Goal: Task Accomplishment & Management: Manage account settings

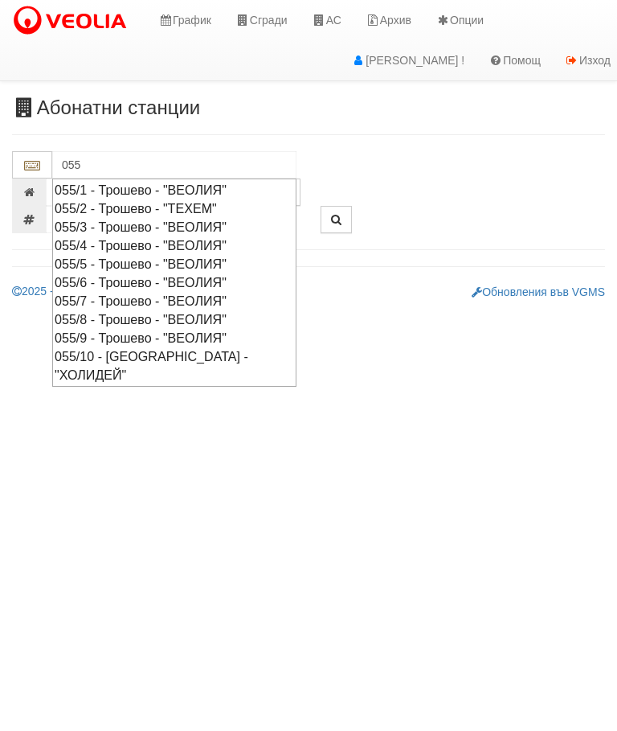
click at [145, 278] on div "055/6 - Трошево - "ВЕОЛИЯ"" at bounding box center [175, 282] width 240 height 18
type input "055/6 - Трошево - "ВЕОЛИЯ""
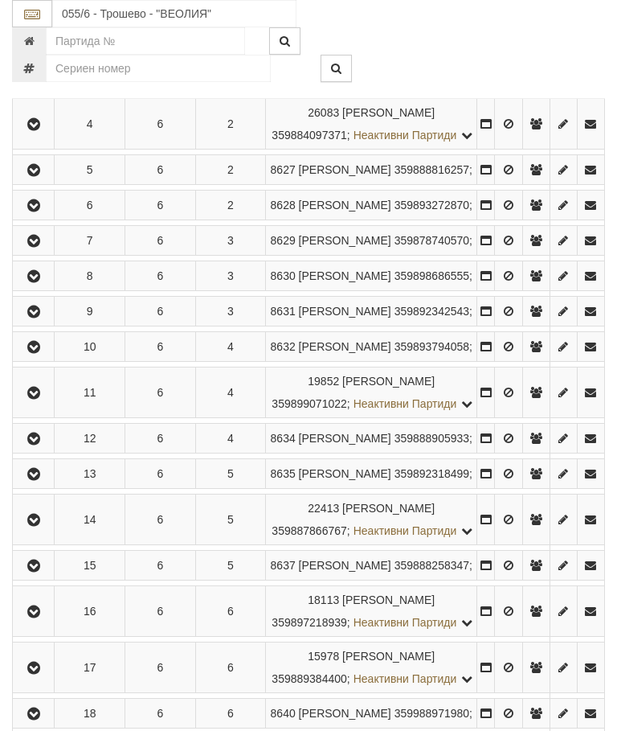
scroll to position [502, 0]
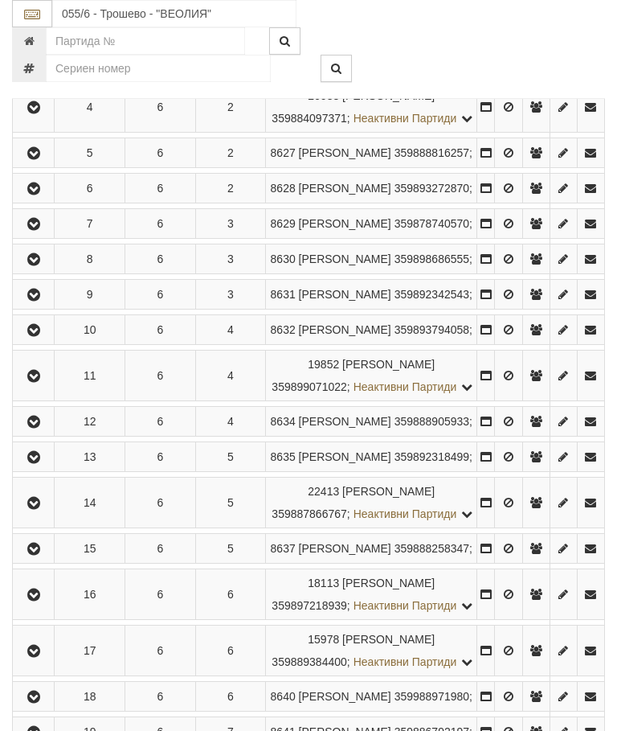
click at [36, 336] on icon "button" at bounding box center [33, 330] width 19 height 11
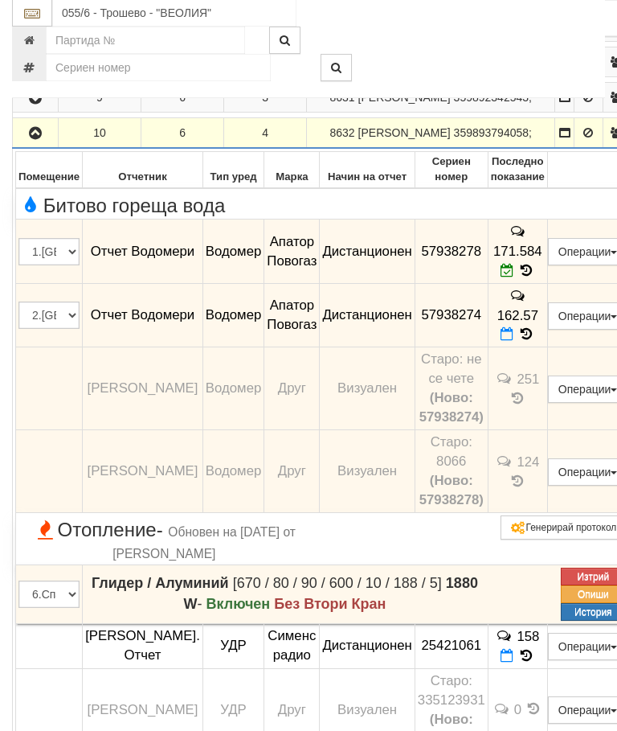
scroll to position [699, 0]
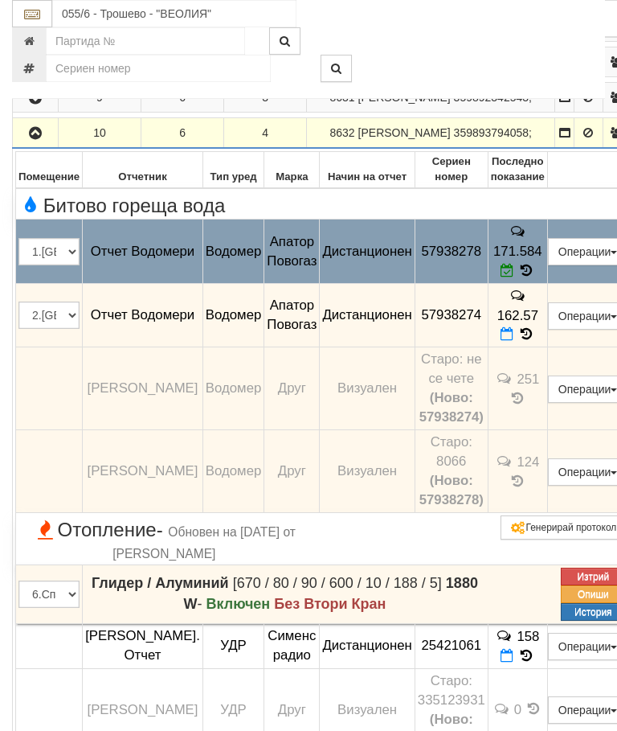
click at [0, 0] on button "Редакция / Протокол" at bounding box center [0, 0] width 0 height 0
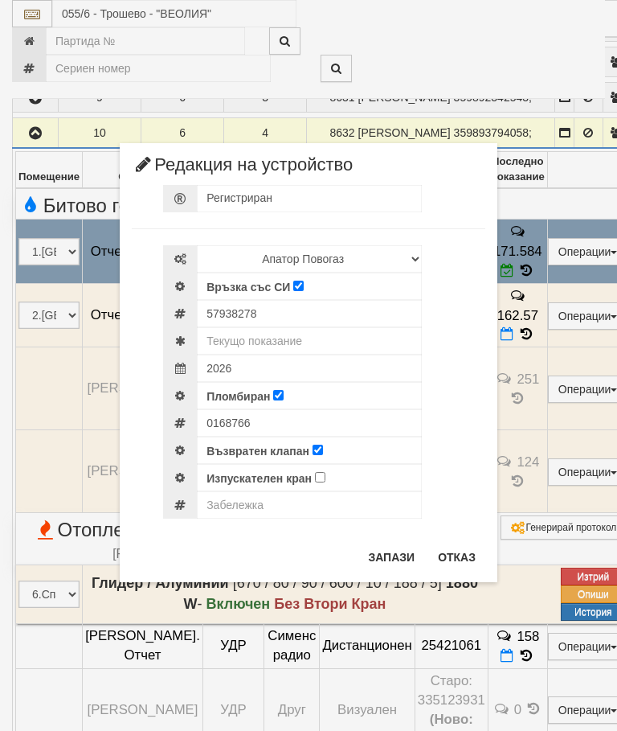
click at [458, 556] on button "Отказ" at bounding box center [457, 557] width 57 height 26
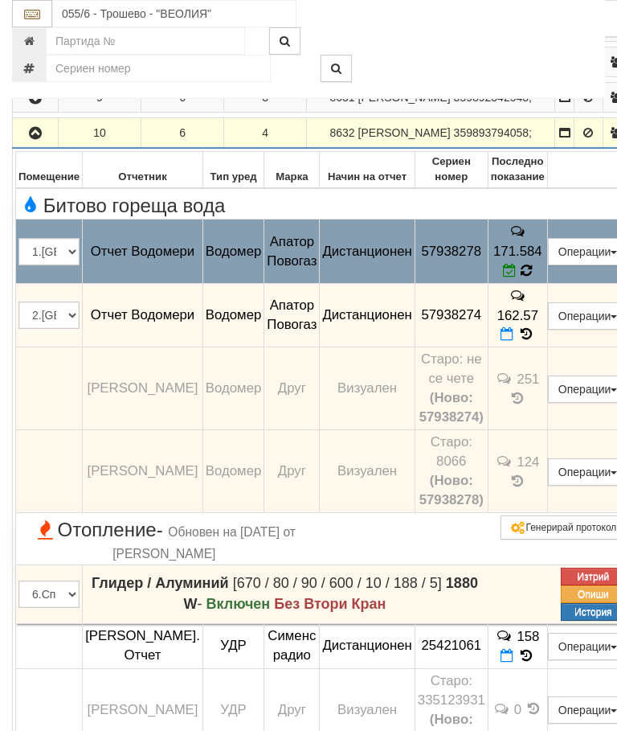
click at [533, 278] on icon at bounding box center [527, 271] width 12 height 14
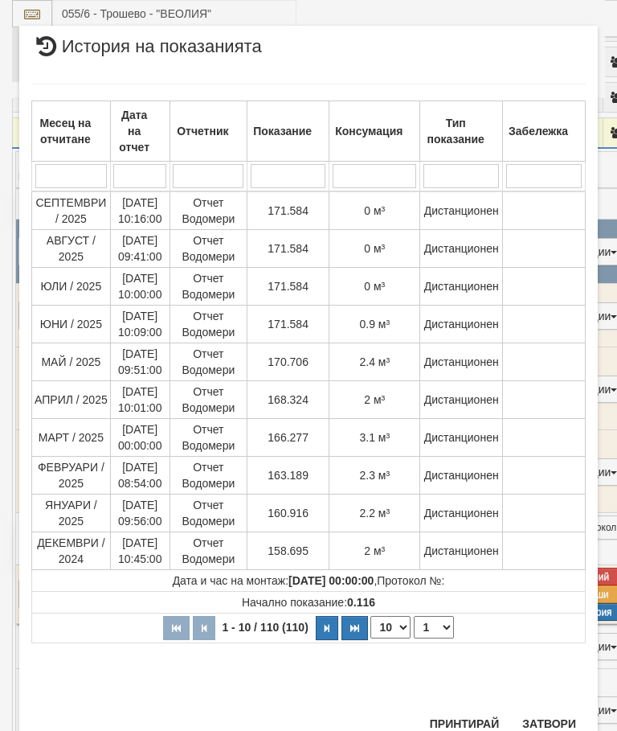
scroll to position [1372, 0]
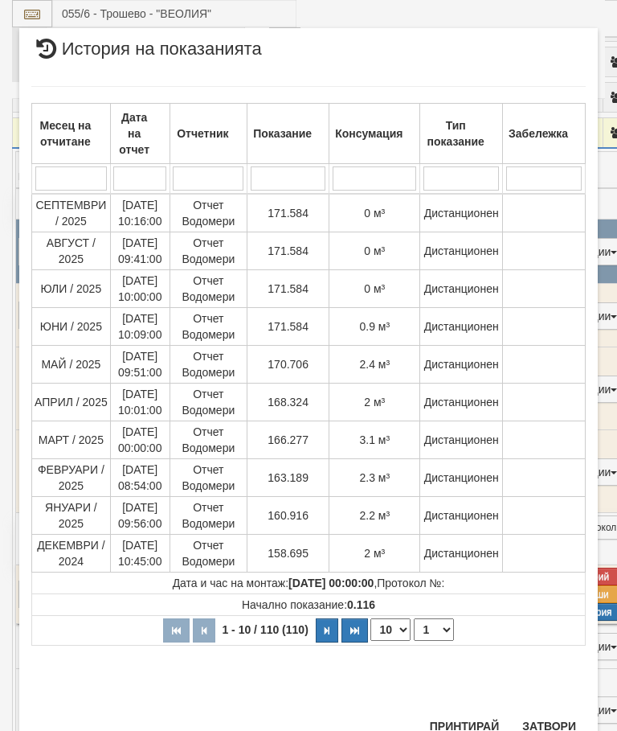
click at [548, 723] on button "Затвори" at bounding box center [549, 726] width 73 height 26
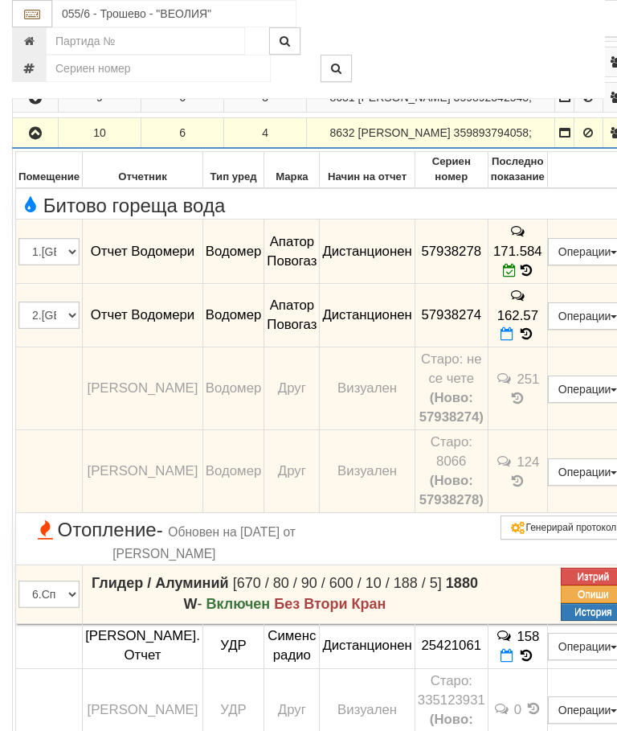
click at [0, 0] on button "Редакция / Протокол" at bounding box center [0, 0] width 0 height 0
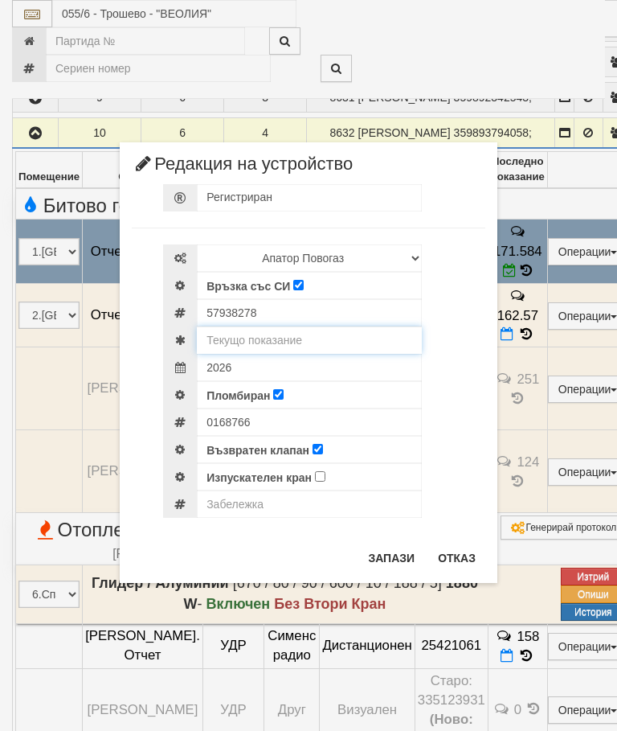
click at [294, 334] on input "text" at bounding box center [309, 339] width 225 height 27
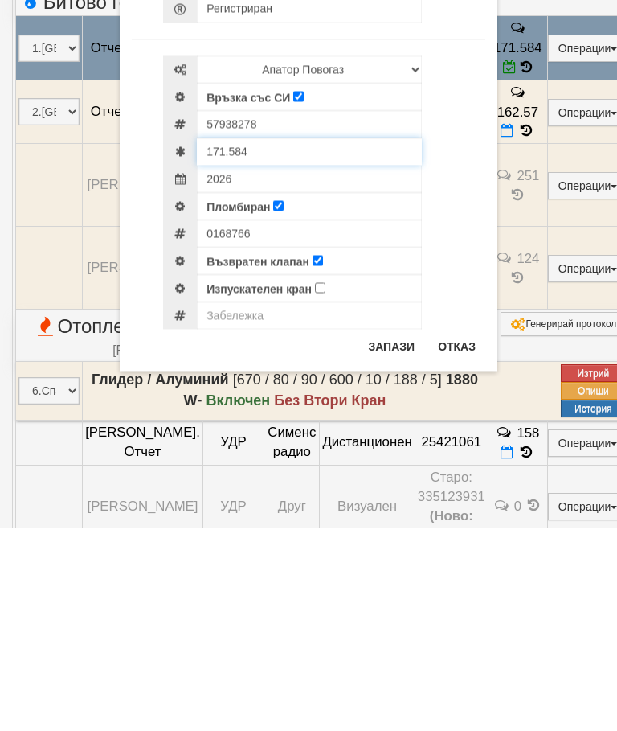
type input "171.584"
click at [388, 536] on button "Запази" at bounding box center [392, 549] width 66 height 26
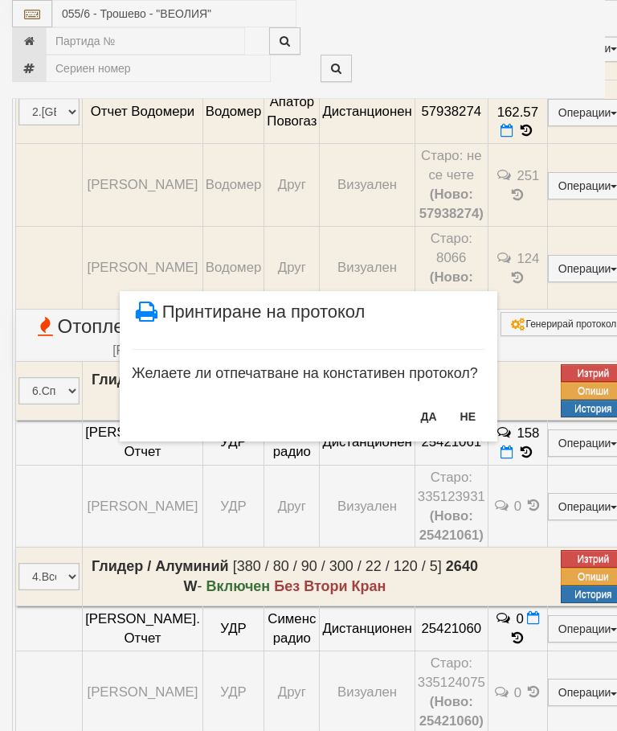
click at [476, 406] on button "НЕ" at bounding box center [468, 417] width 35 height 26
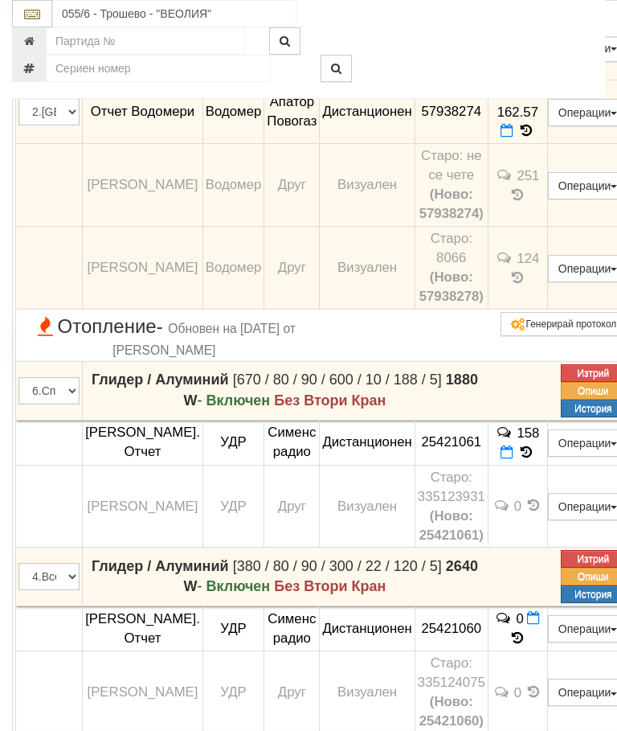
click at [613, 126] on button "Операции" at bounding box center [588, 112] width 80 height 27
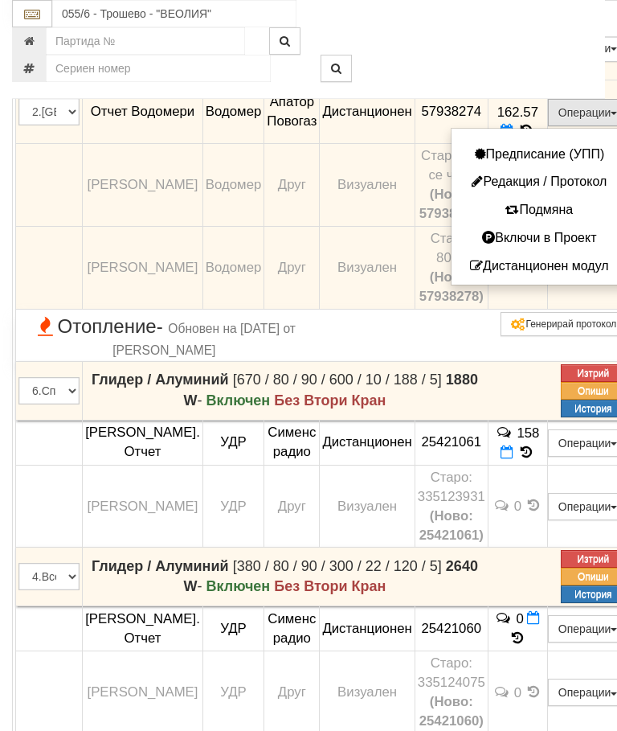
click at [585, 192] on button "Редакция / Протокол" at bounding box center [539, 182] width 167 height 20
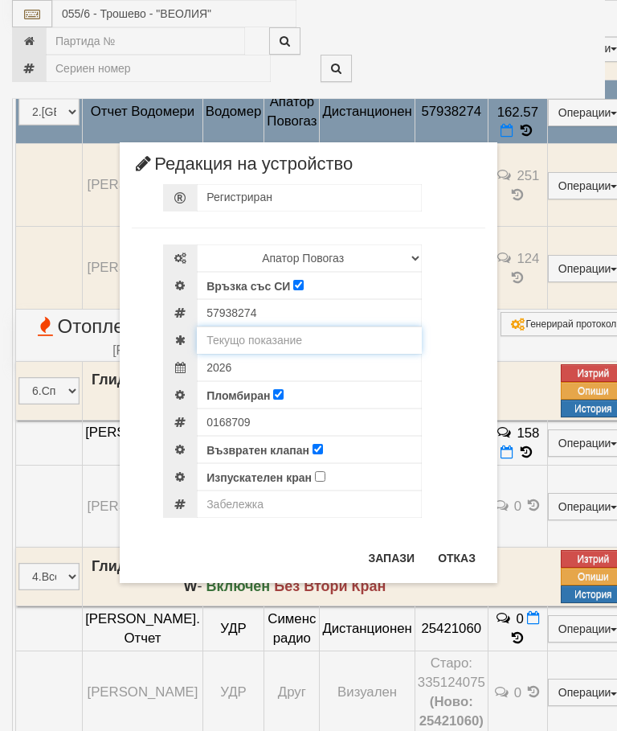
click at [306, 336] on input "text" at bounding box center [309, 339] width 225 height 27
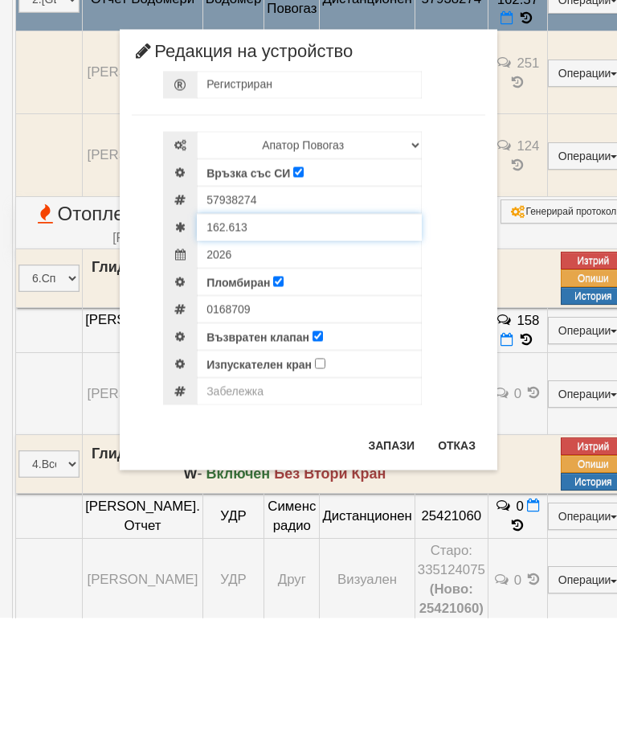
type input "162.613"
click at [244, 490] on input "text" at bounding box center [309, 503] width 225 height 27
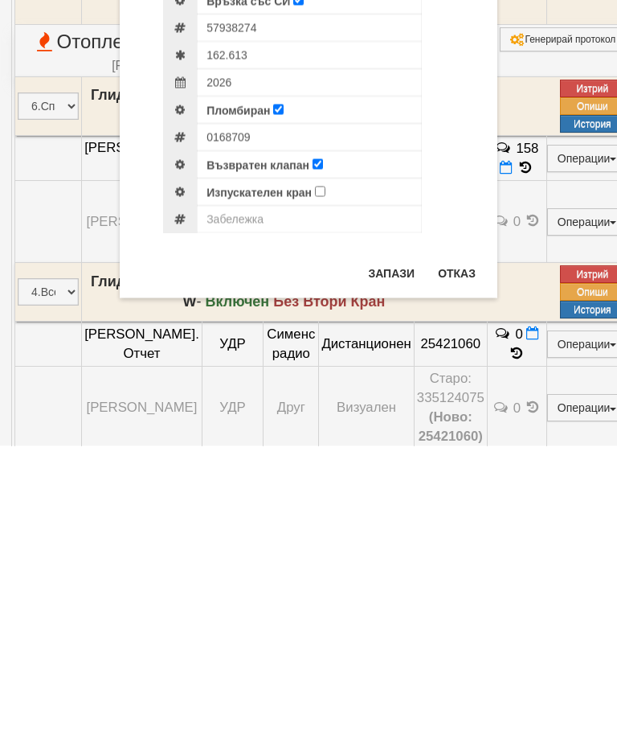
click at [449, 545] on button "Отказ" at bounding box center [457, 558] width 57 height 26
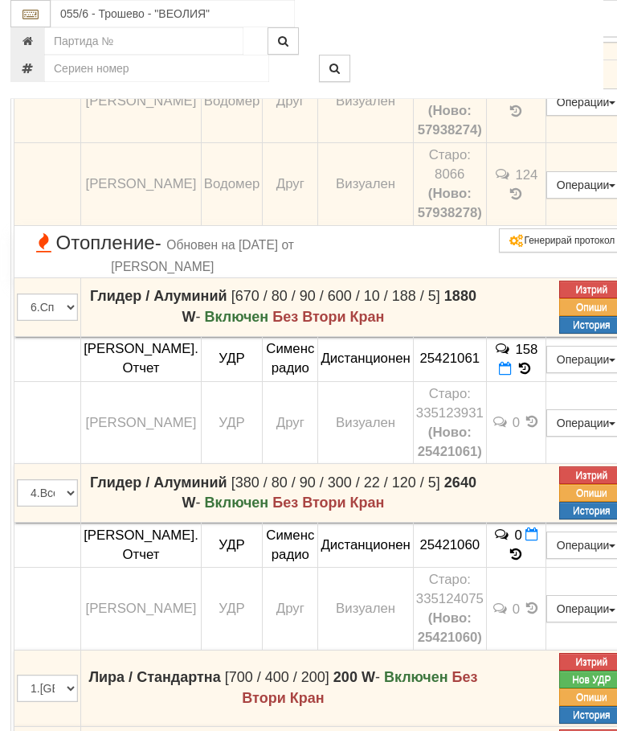
scroll to position [987, 2]
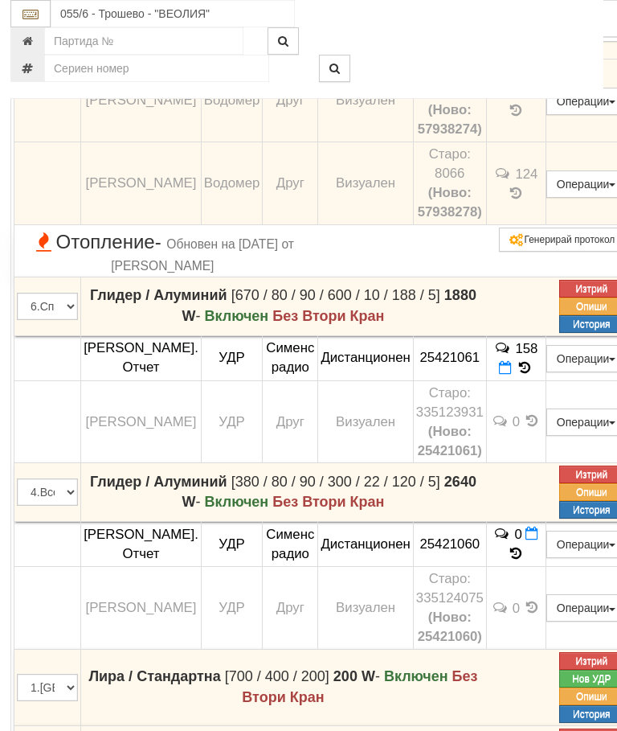
click at [546, 59] on td "162.57" at bounding box center [515, 27] width 59 height 64
click at [534, 53] on icon at bounding box center [525, 46] width 18 height 14
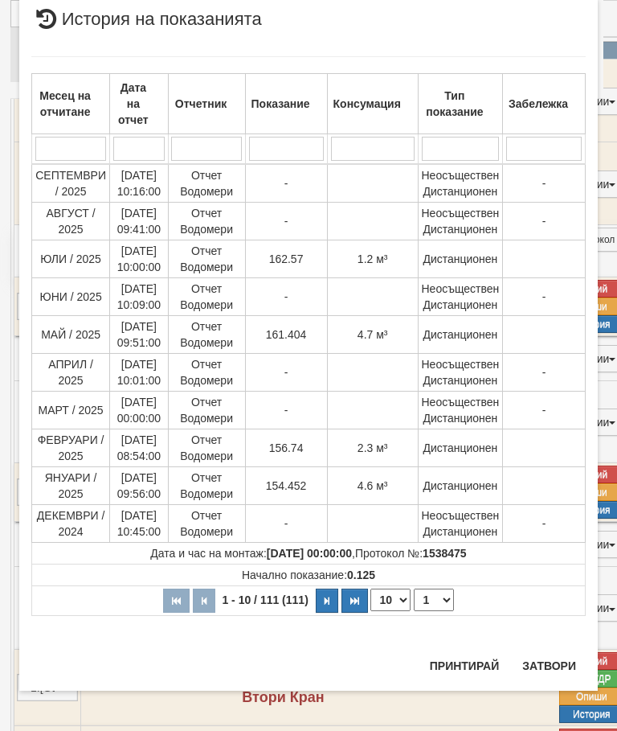
scroll to position [320, 0]
click at [558, 662] on button "Затвори" at bounding box center [549, 666] width 73 height 26
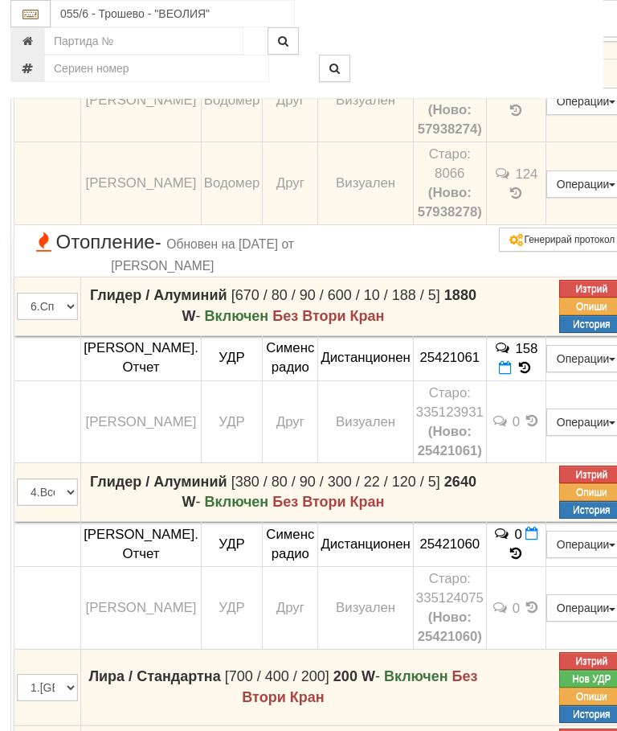
click at [0, 0] on button "Редакция / Протокол" at bounding box center [0, 0] width 0 height 0
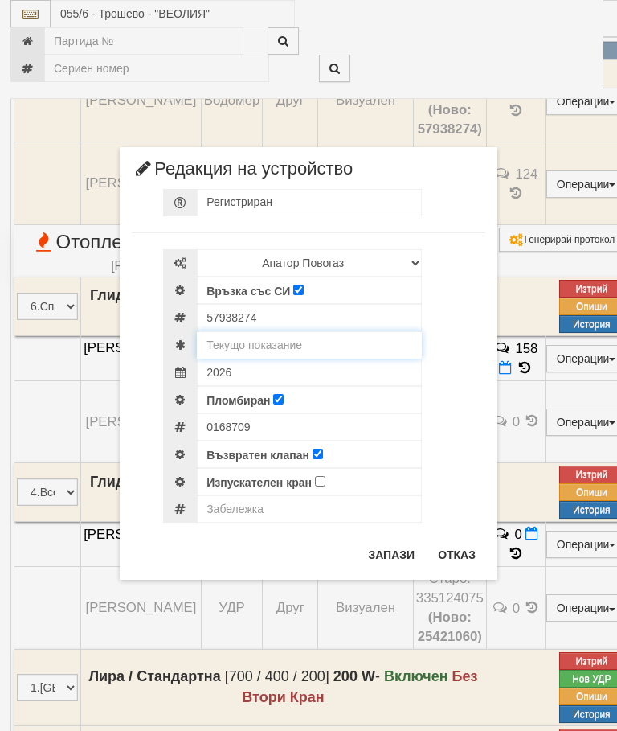
click at [296, 340] on input "text" at bounding box center [309, 344] width 225 height 27
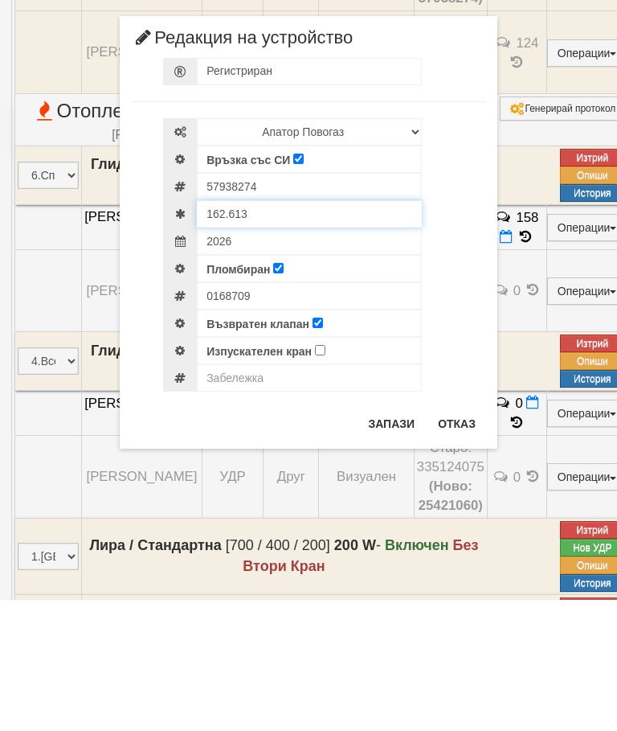
type input "162.613"
click at [382, 542] on button "Запази" at bounding box center [392, 555] width 66 height 26
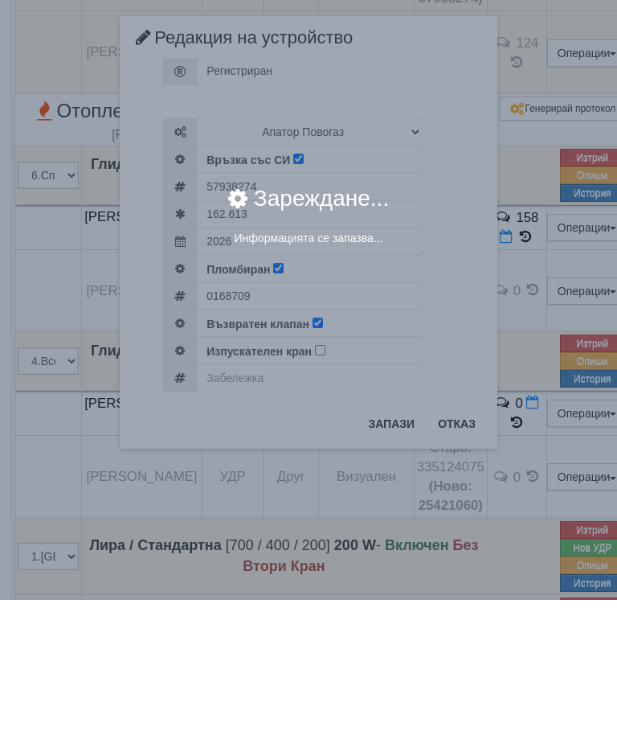
scroll to position [1118, 2]
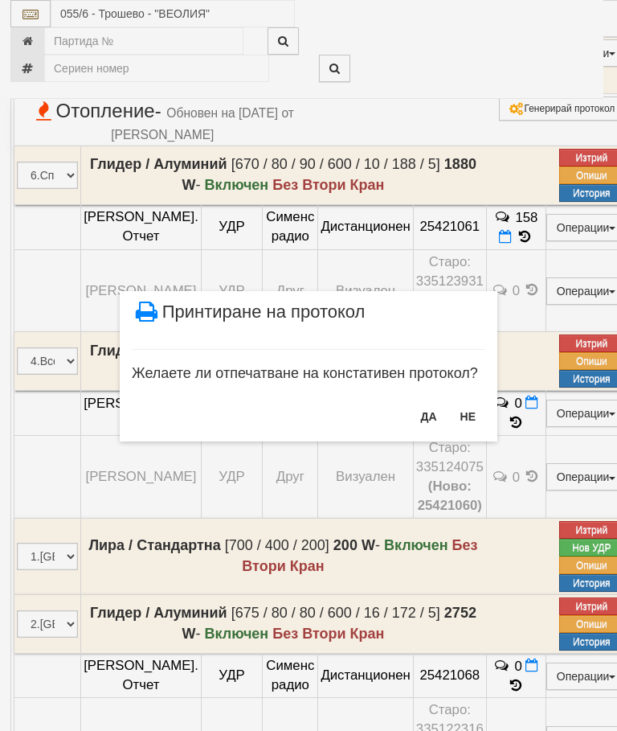
click at [470, 420] on button "НЕ" at bounding box center [468, 417] width 35 height 26
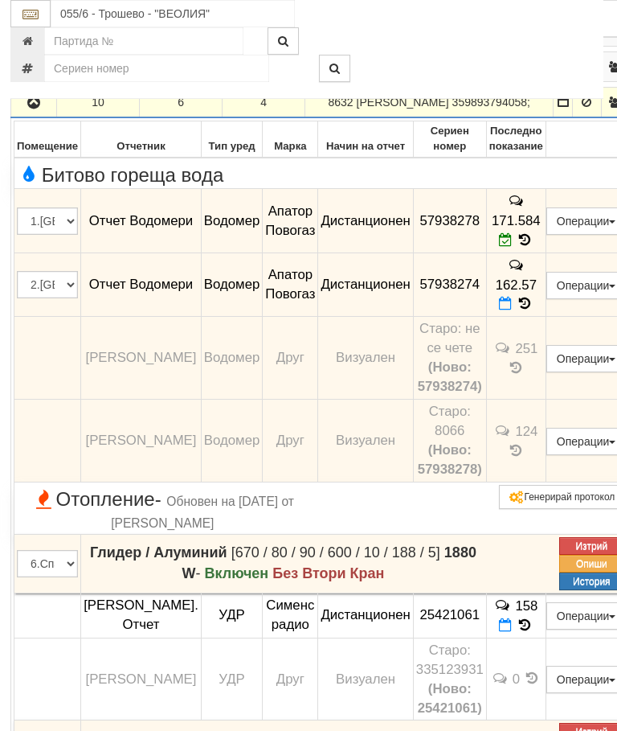
click at [37, 109] on icon "button" at bounding box center [34, 102] width 19 height 11
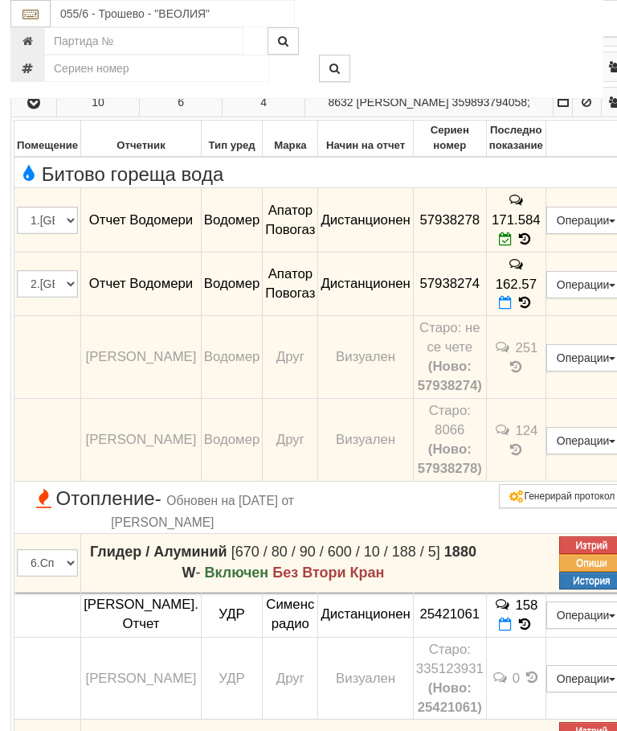
scroll to position [730, 2]
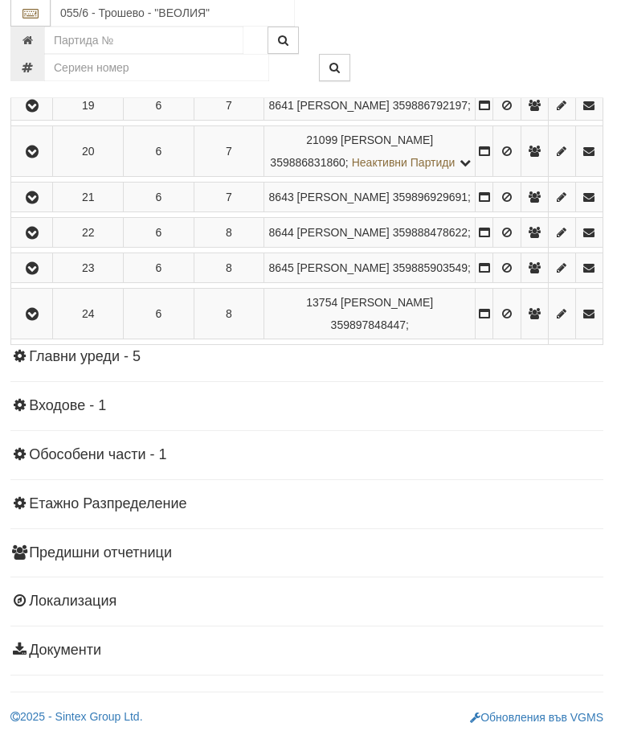
click at [31, 113] on icon "button" at bounding box center [32, 106] width 19 height 11
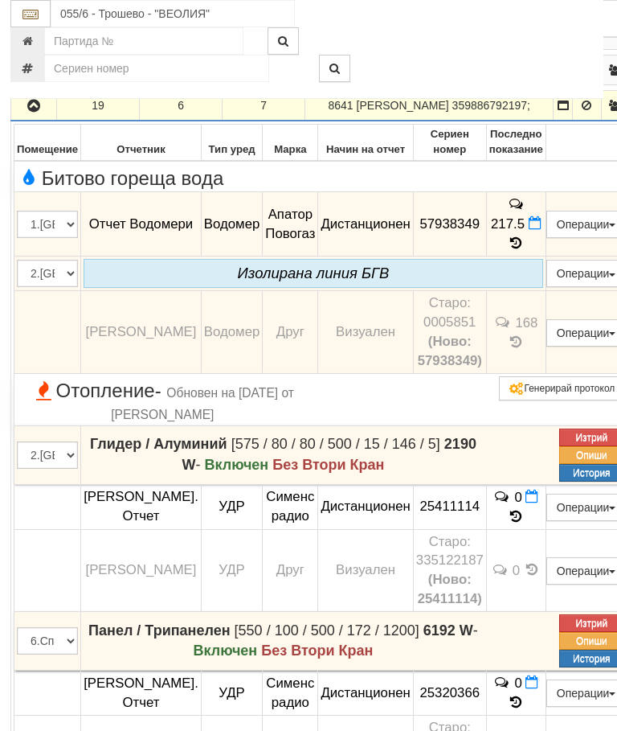
click at [526, 250] on icon at bounding box center [517, 243] width 18 height 14
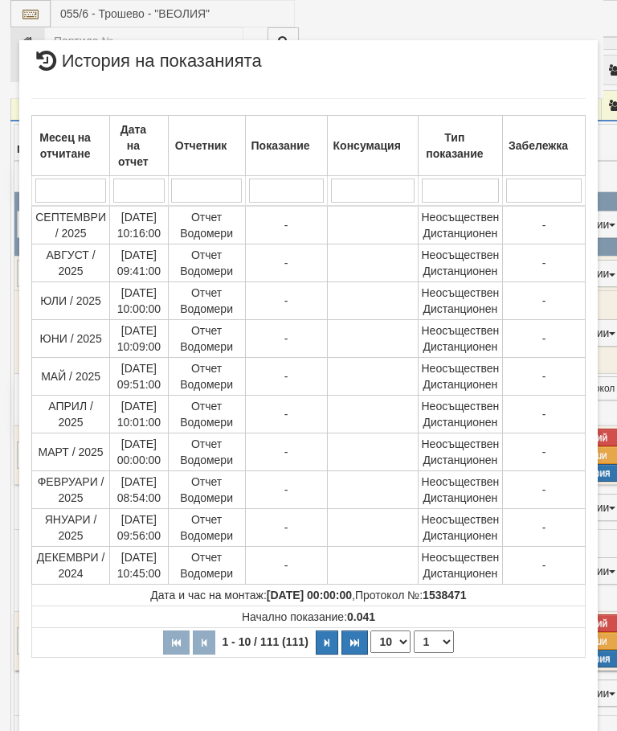
select select "10"
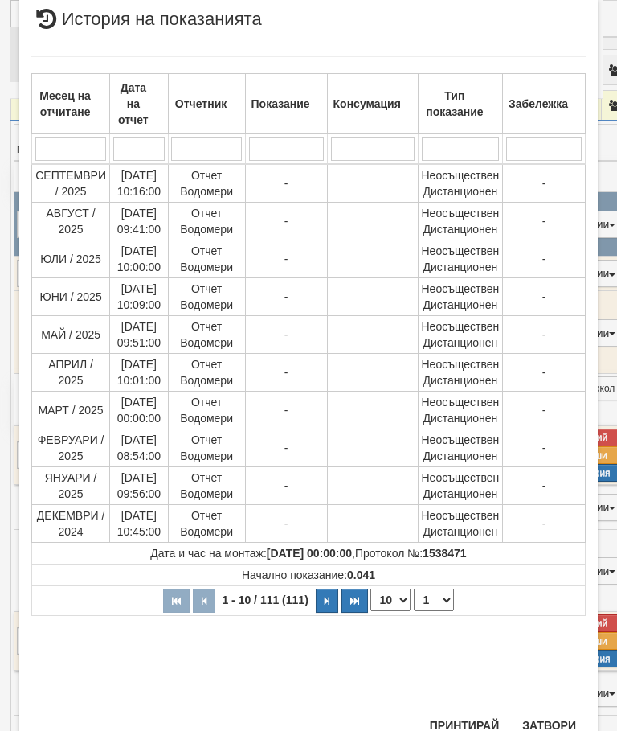
scroll to position [881, 0]
click at [437, 599] on select "1 2 3 4 5 6 7 8 9 10 11 12" at bounding box center [434, 600] width 40 height 23
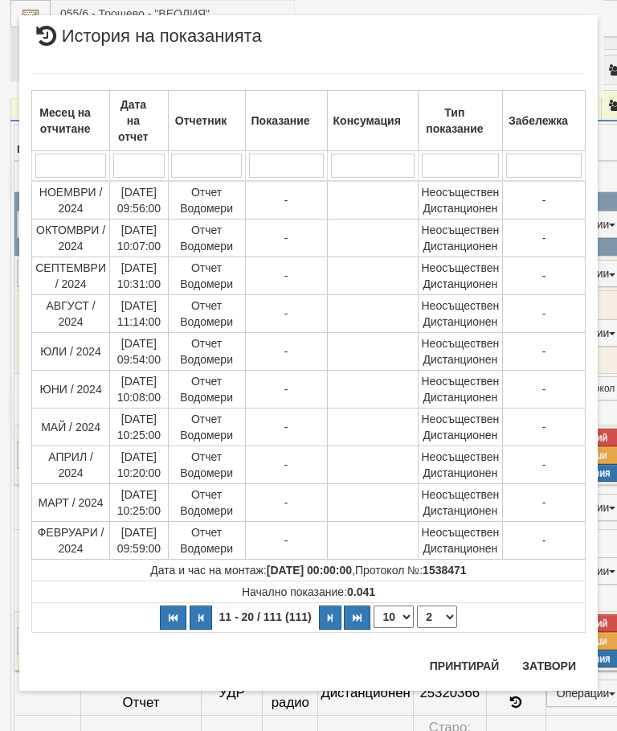
scroll to position [0, 0]
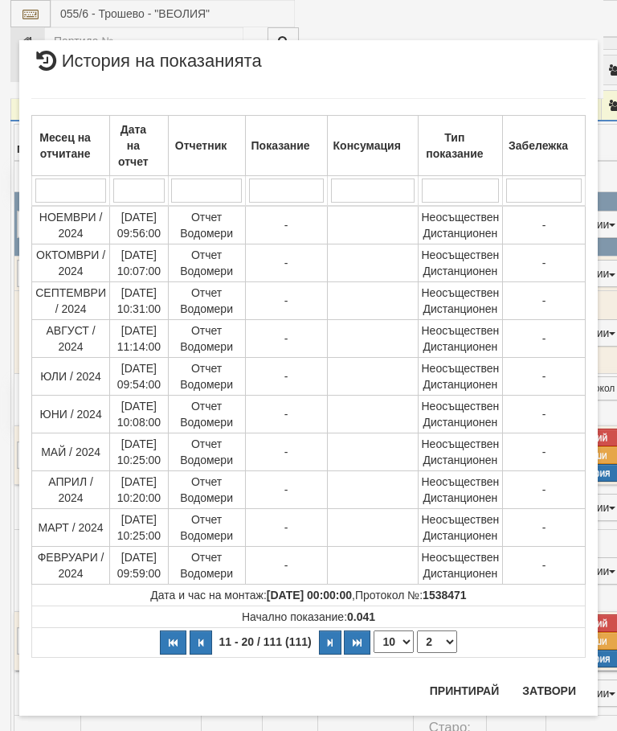
click at [446, 642] on select "1 2 3 4 5 6 7 8 9 10 11 12" at bounding box center [437, 641] width 40 height 23
select select "3"
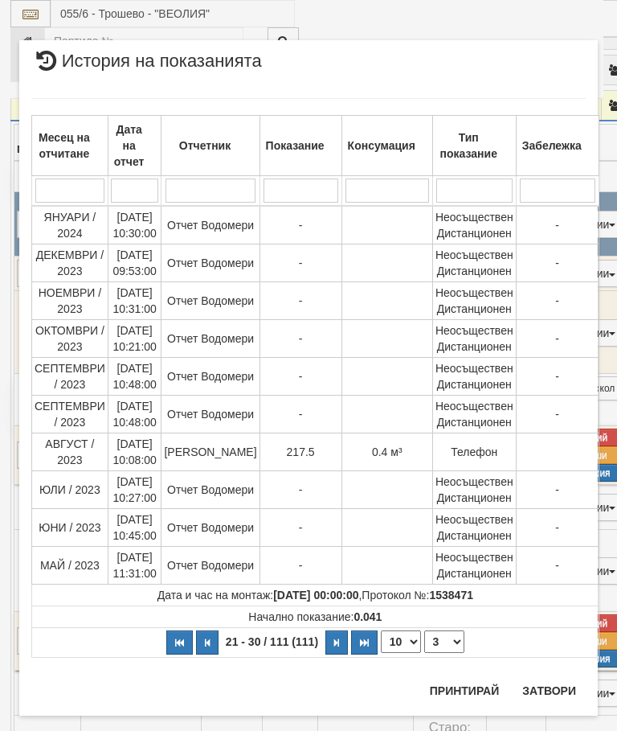
click at [554, 681] on button "Затвори" at bounding box center [549, 691] width 73 height 26
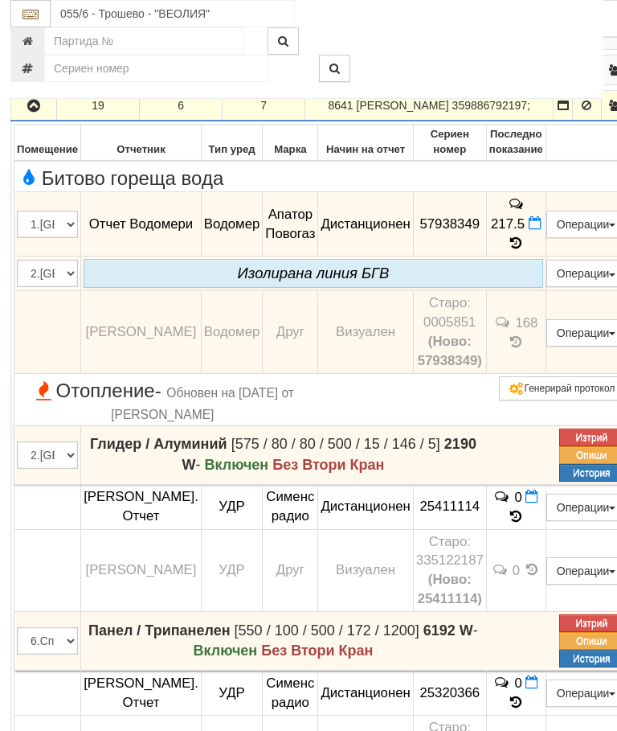
click at [0, 0] on button "Редакция / Протокол" at bounding box center [0, 0] width 0 height 0
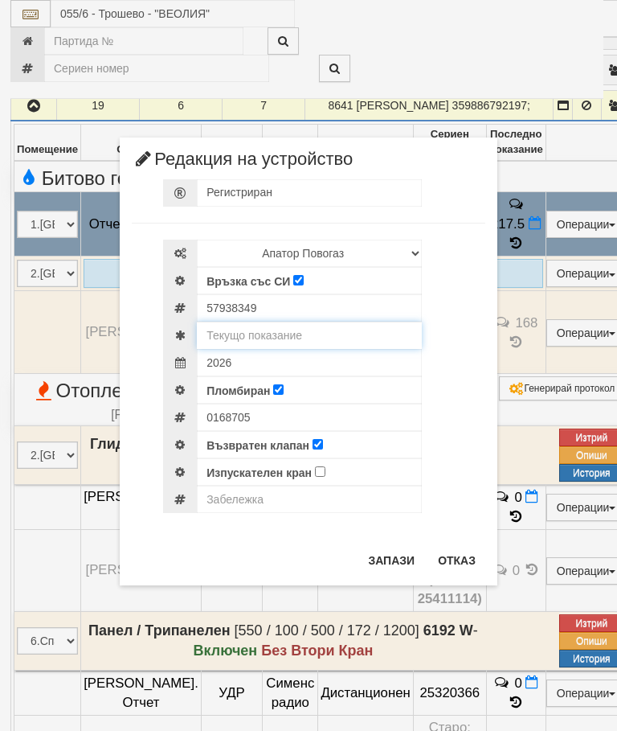
click at [302, 330] on input "text" at bounding box center [309, 335] width 225 height 27
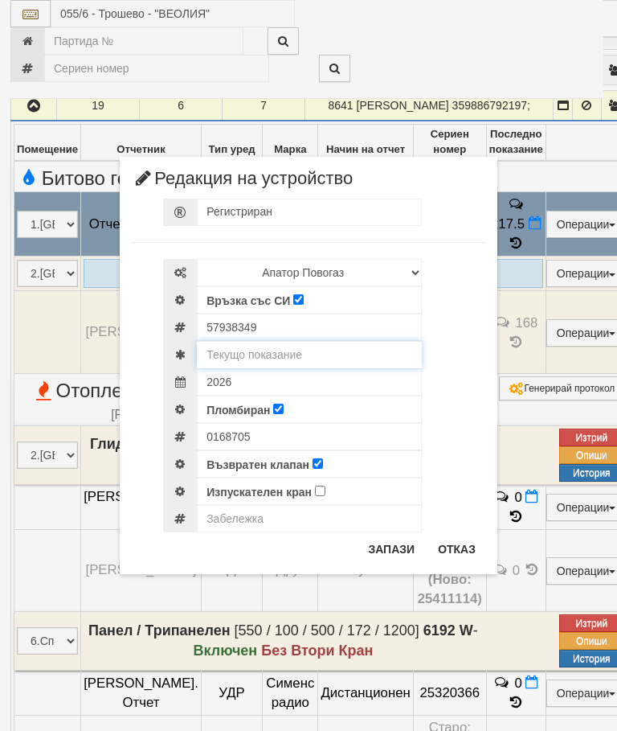
scroll to position [1128, 1]
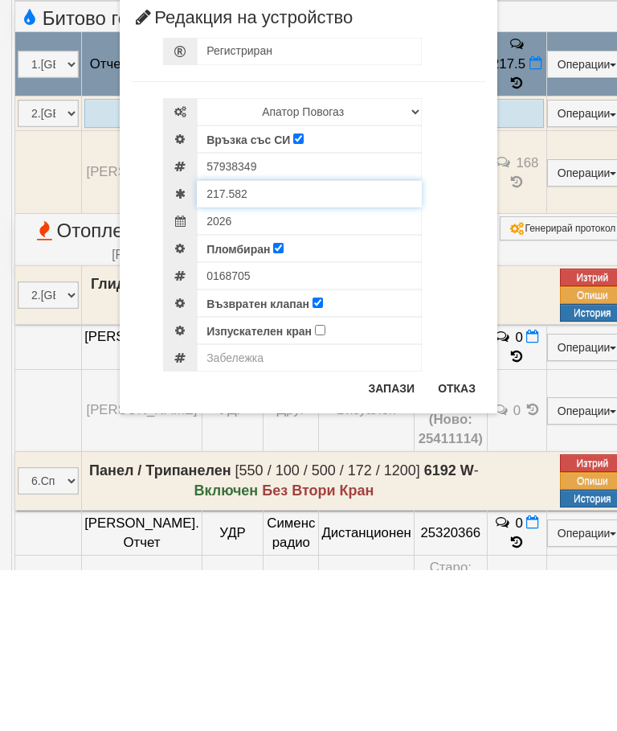
type input "217.582"
click at [232, 505] on input "text" at bounding box center [309, 518] width 225 height 27
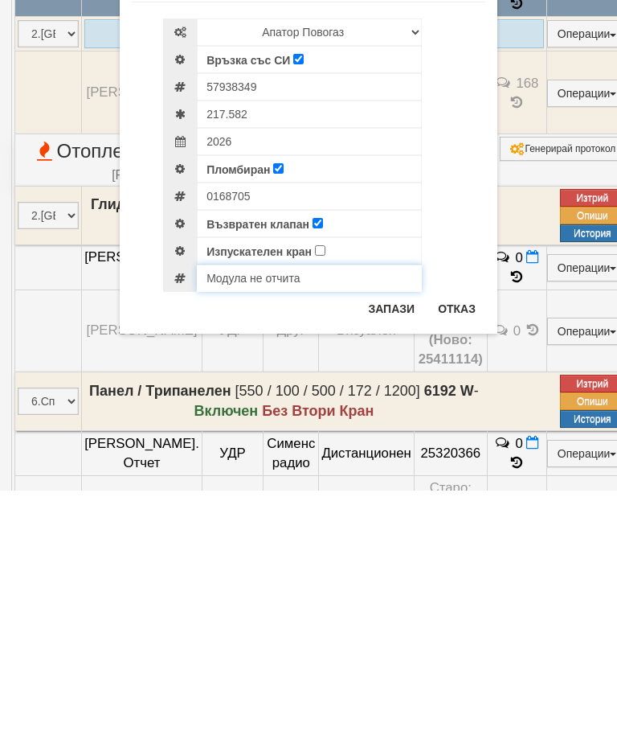
type input "Mодула не отчита"
click at [388, 536] on button "Запази" at bounding box center [392, 549] width 66 height 26
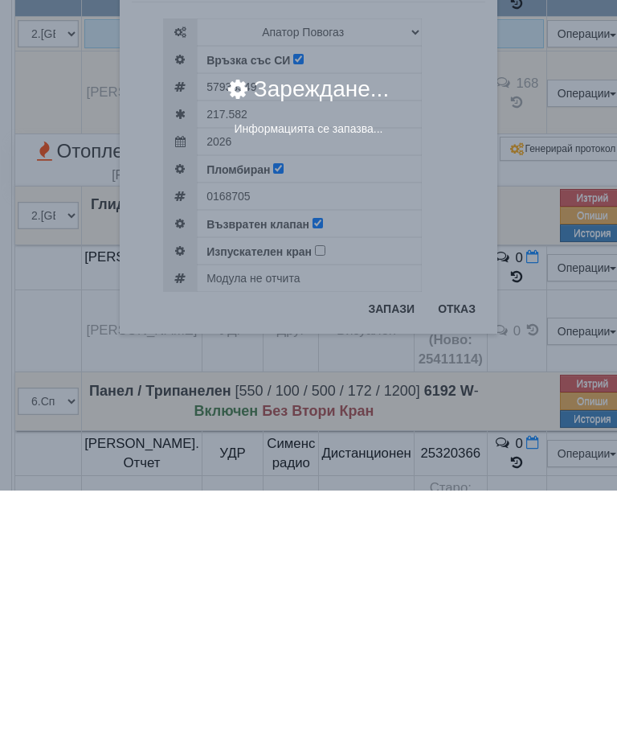
scroll to position [1369, 2]
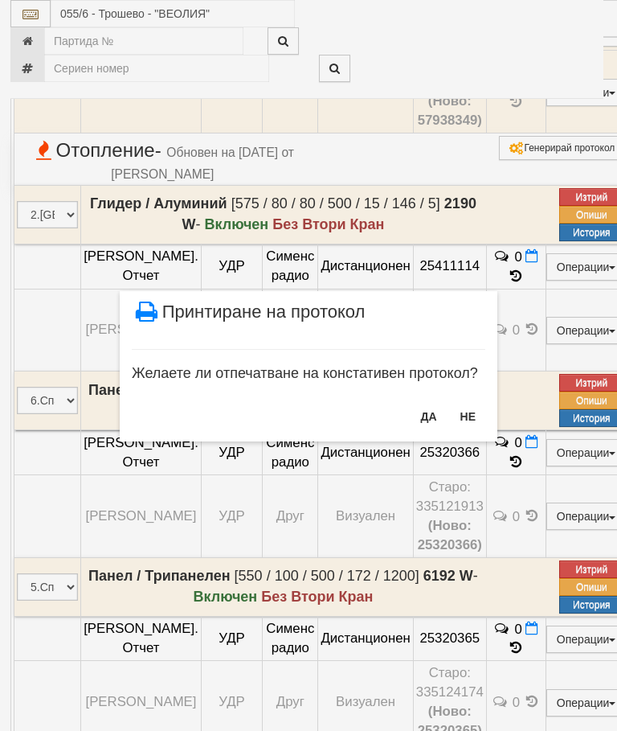
click at [470, 415] on button "НЕ" at bounding box center [468, 417] width 35 height 26
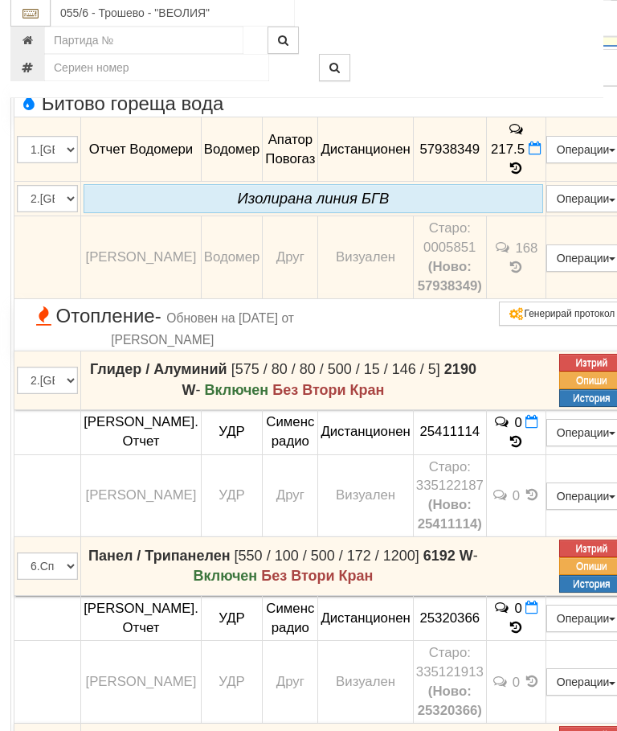
click at [31, 38] on icon "button" at bounding box center [34, 32] width 19 height 11
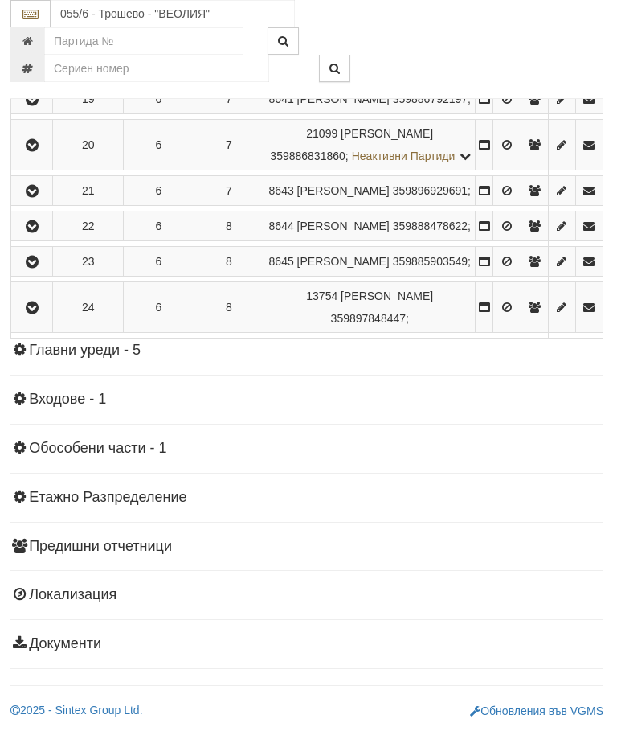
scroll to position [1330, 1]
click at [35, 151] on icon "button" at bounding box center [32, 145] width 19 height 11
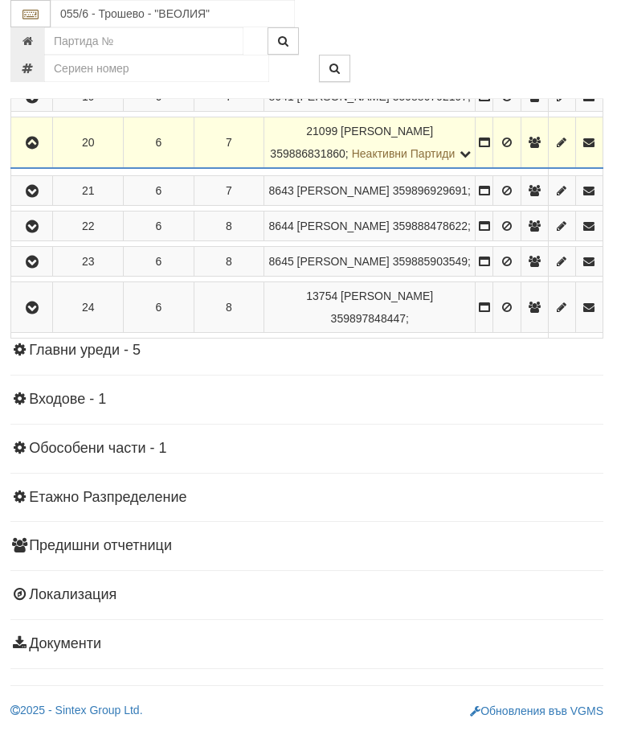
scroll to position [1330, 2]
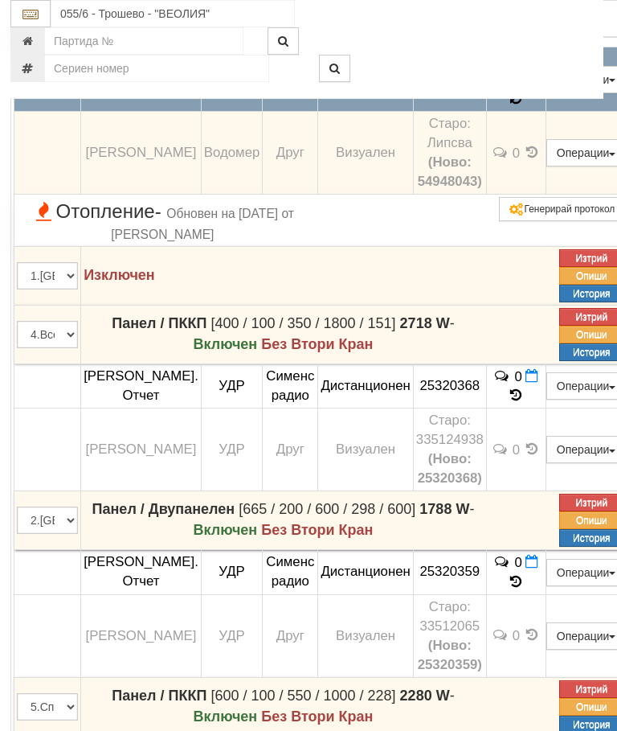
click at [523, 105] on icon at bounding box center [516, 98] width 13 height 14
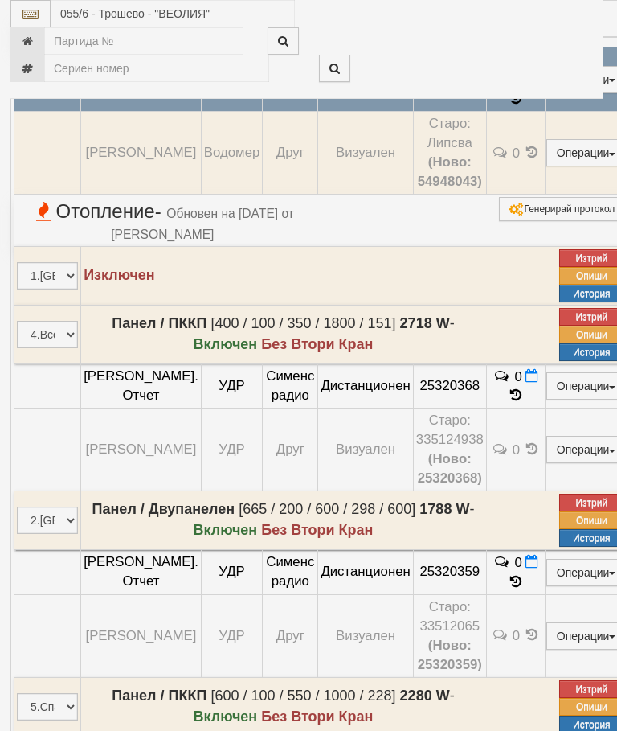
select select "10"
select select "1"
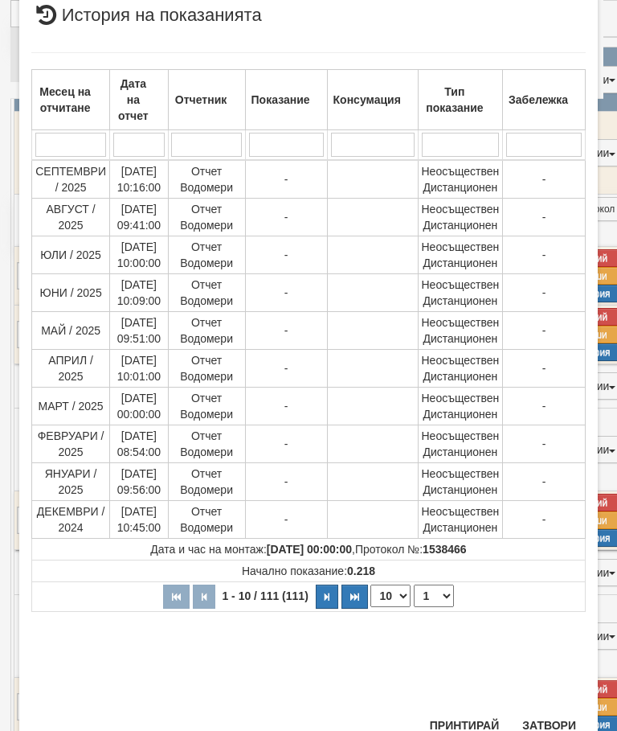
scroll to position [805, 0]
click at [552, 726] on button "Затвори" at bounding box center [549, 726] width 73 height 26
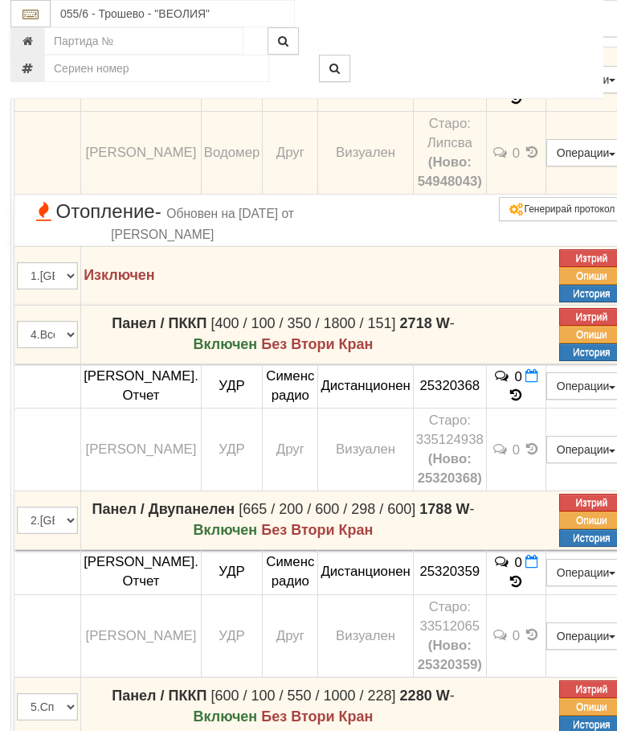
click at [0, 0] on button "Редакция / Протокол" at bounding box center [0, 0] width 0 height 0
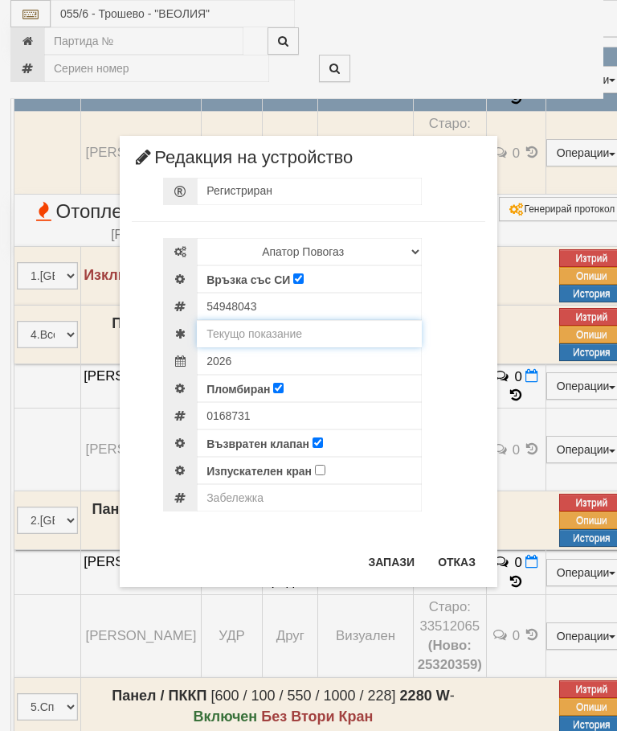
click at [291, 336] on input "text" at bounding box center [309, 333] width 225 height 27
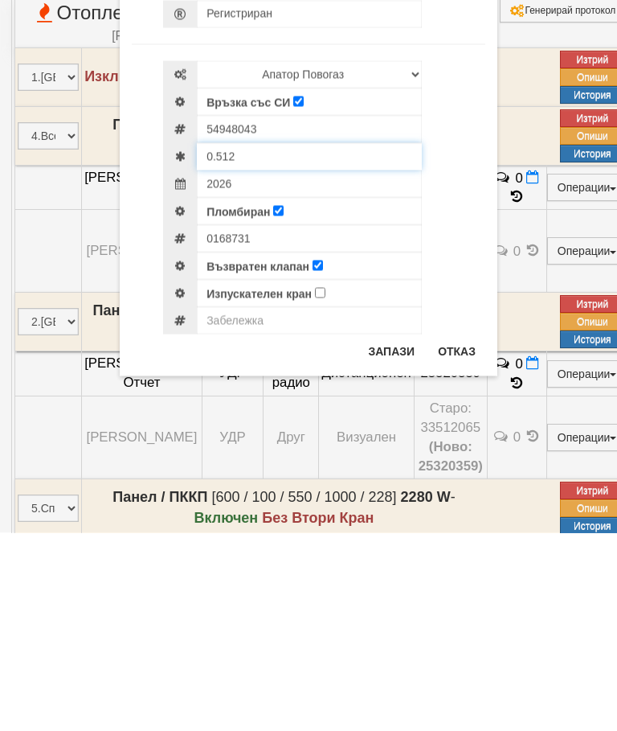
type input "0.512"
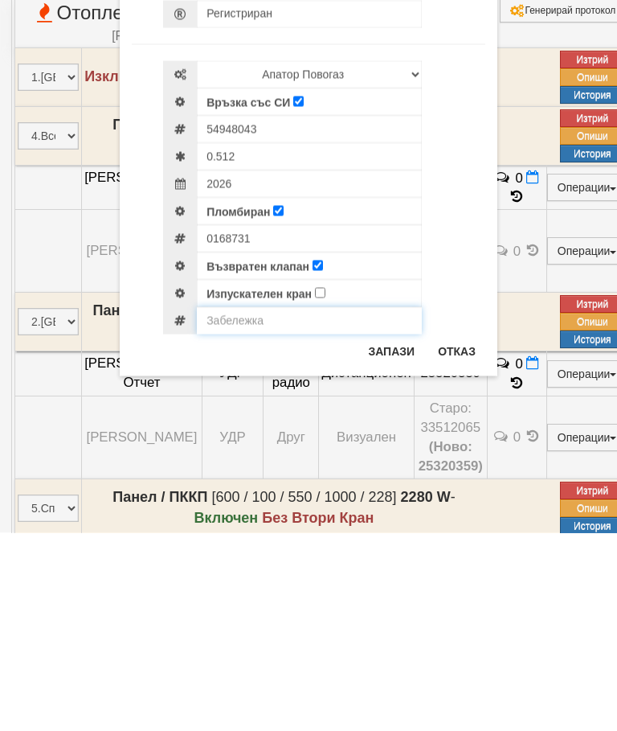
click at [249, 318] on body "График Сгради АС Архив Опции Здравей Стефка ! Помощ Изход Абонатни станции" at bounding box center [307, 64] width 617 height 2789
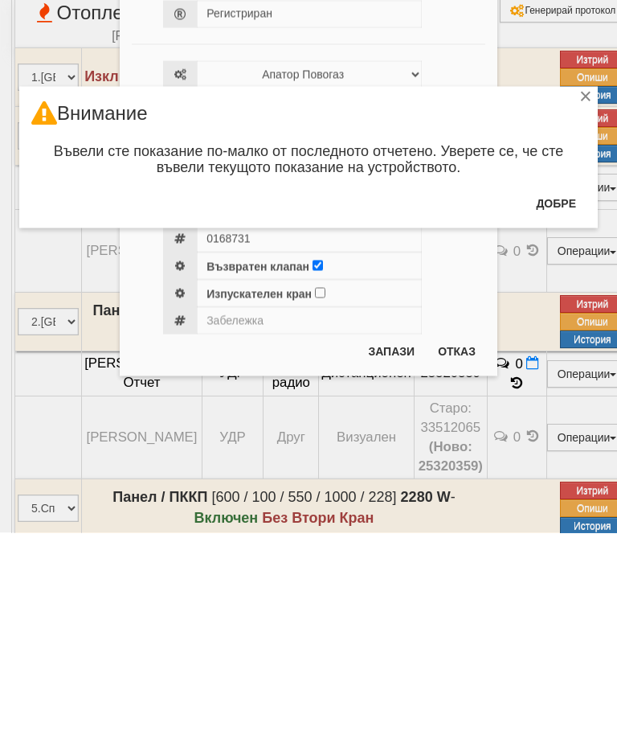
scroll to position [1528, 2]
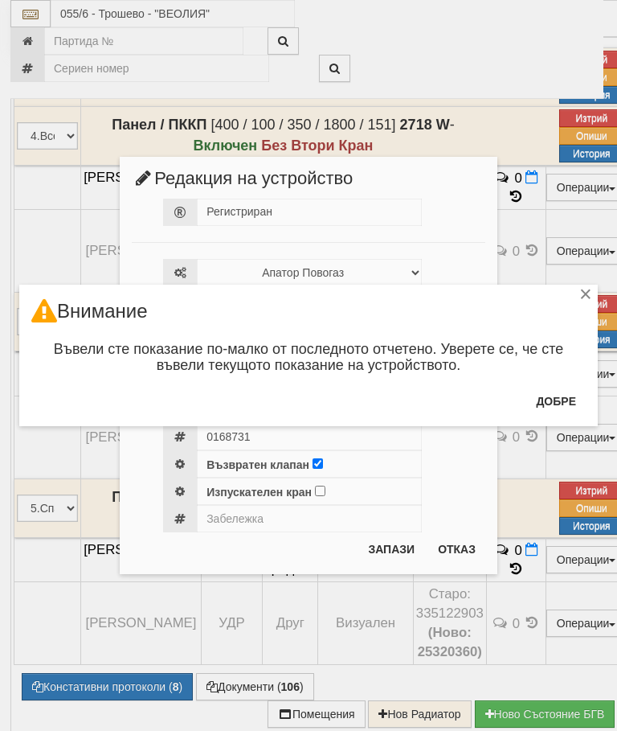
click at [561, 402] on button "Добре" at bounding box center [556, 401] width 59 height 26
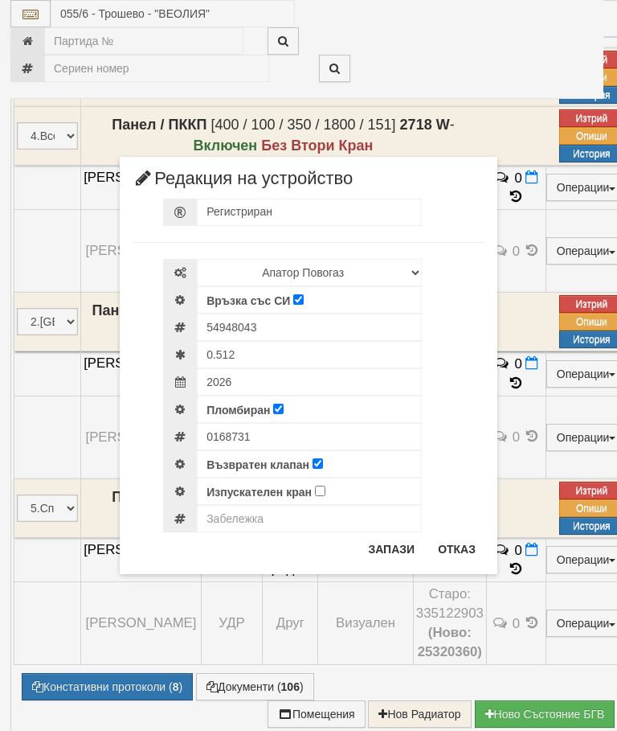
click at [456, 545] on button "Отказ" at bounding box center [457, 549] width 57 height 26
click at [456, 544] on div "× Редакция на устройство Регистриран Избери Марка и модел Апатор Повогаз Друг К…" at bounding box center [309, 287] width 402 height 574
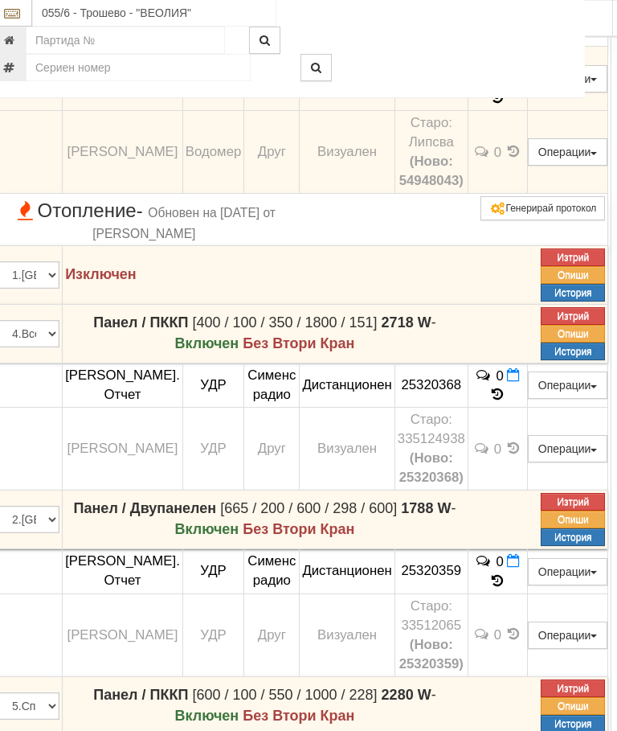
scroll to position [1321, 20]
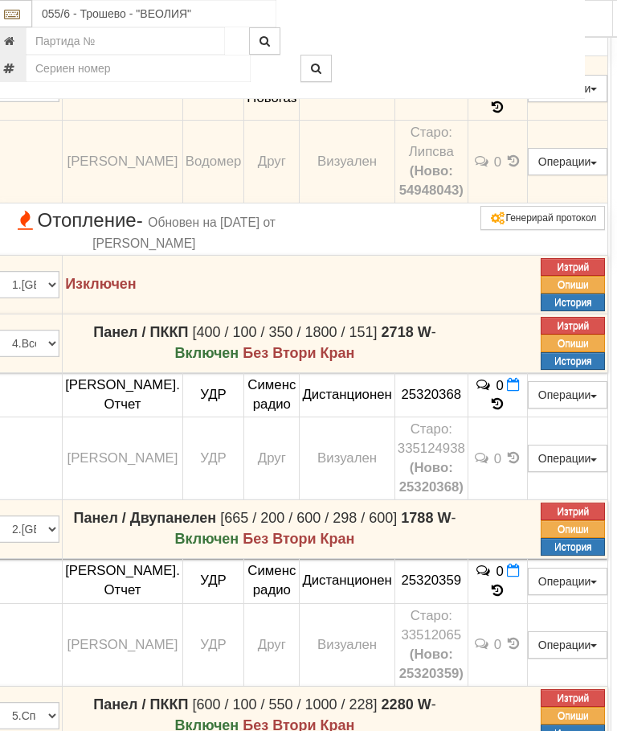
click at [0, 0] on button "Редакция / Протокол" at bounding box center [0, 0] width 0 height 0
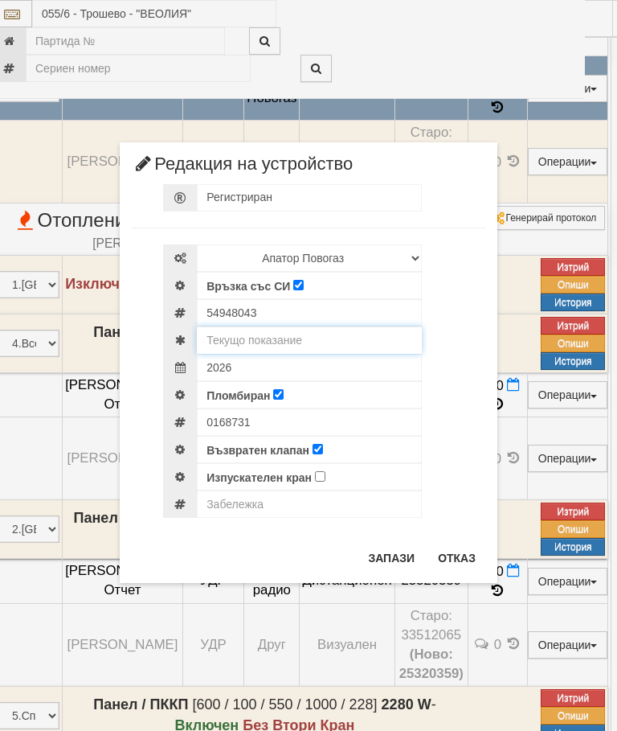
click at [308, 340] on input "text" at bounding box center [309, 339] width 225 height 27
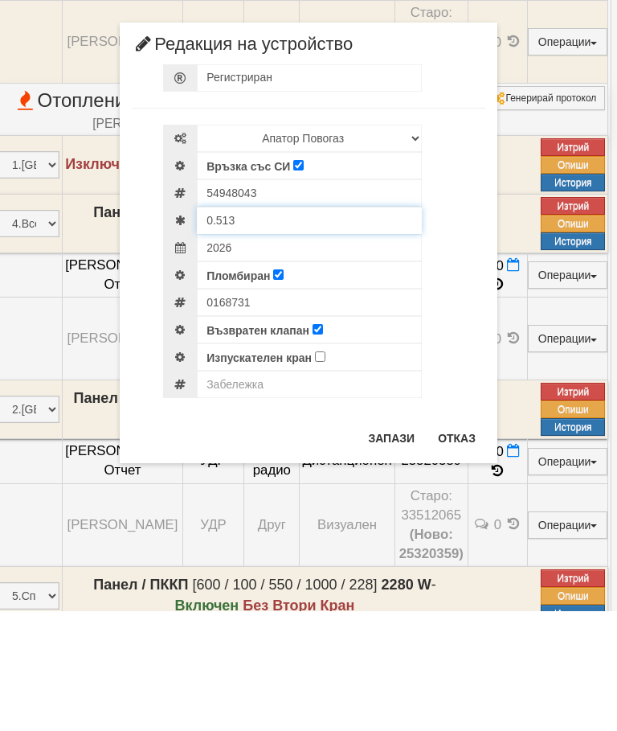
type input "0.513"
click at [240, 490] on input "text" at bounding box center [309, 503] width 225 height 27
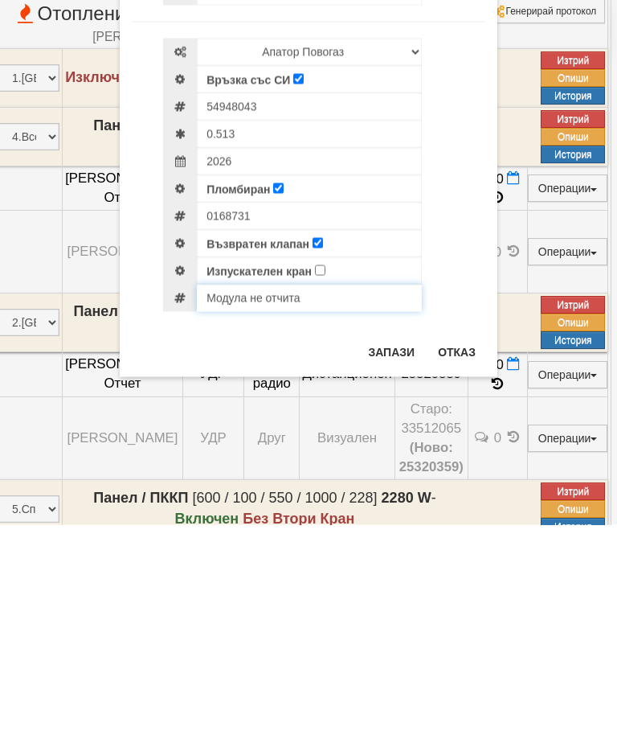
type input "Модула не отчита"
click at [388, 545] on button "Запази" at bounding box center [392, 558] width 66 height 26
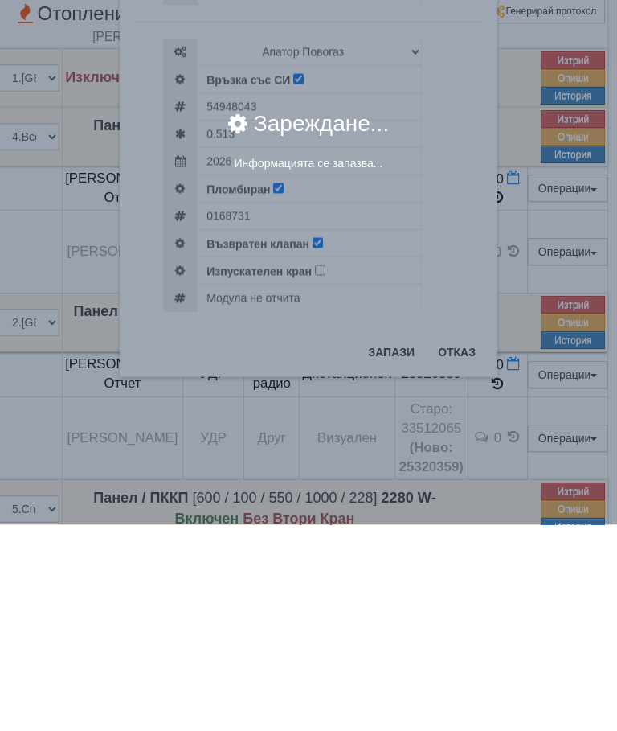
scroll to position [1528, 20]
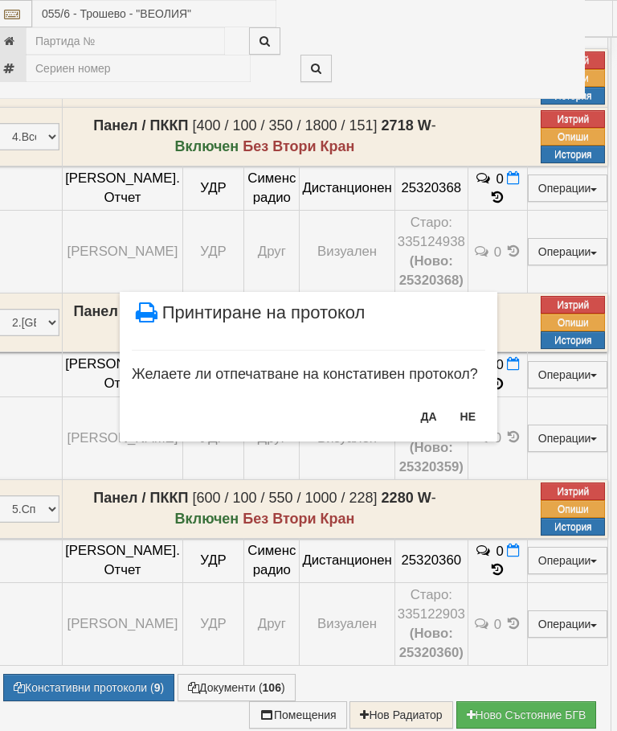
click at [472, 424] on button "НЕ" at bounding box center [468, 417] width 35 height 26
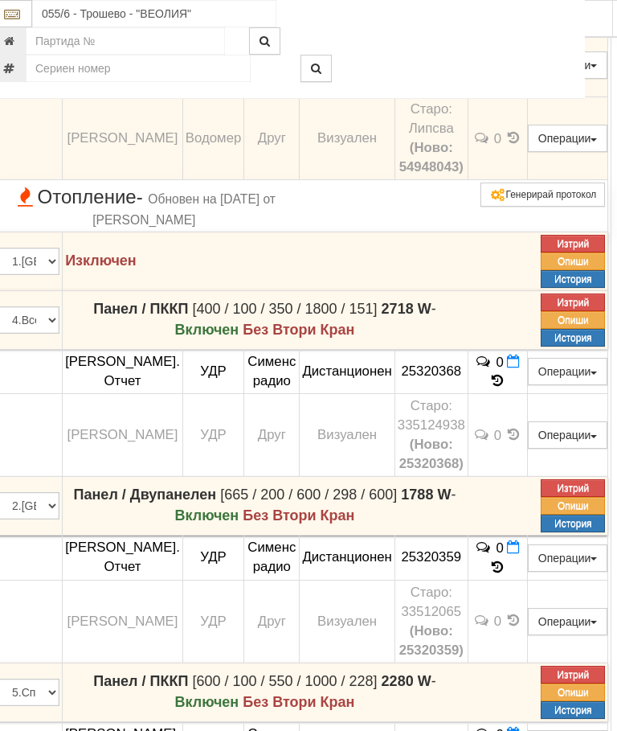
scroll to position [1343, 20]
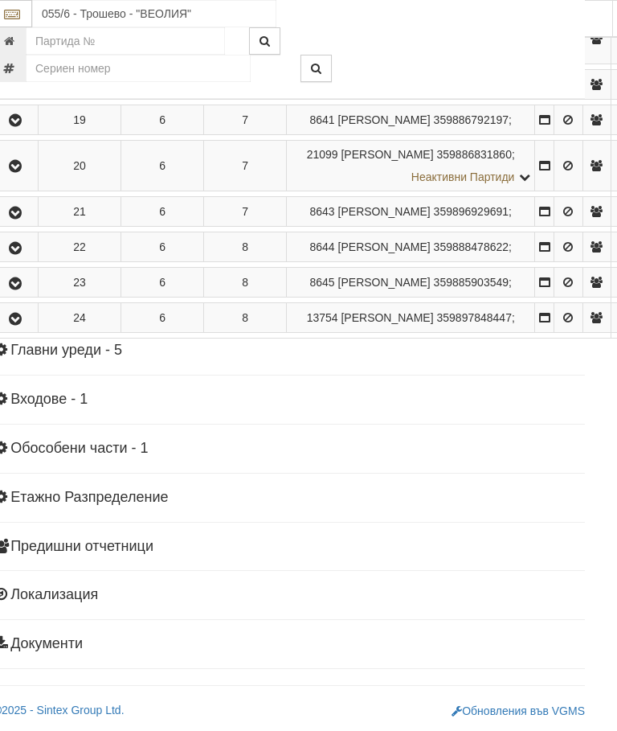
scroll to position [1343, 6]
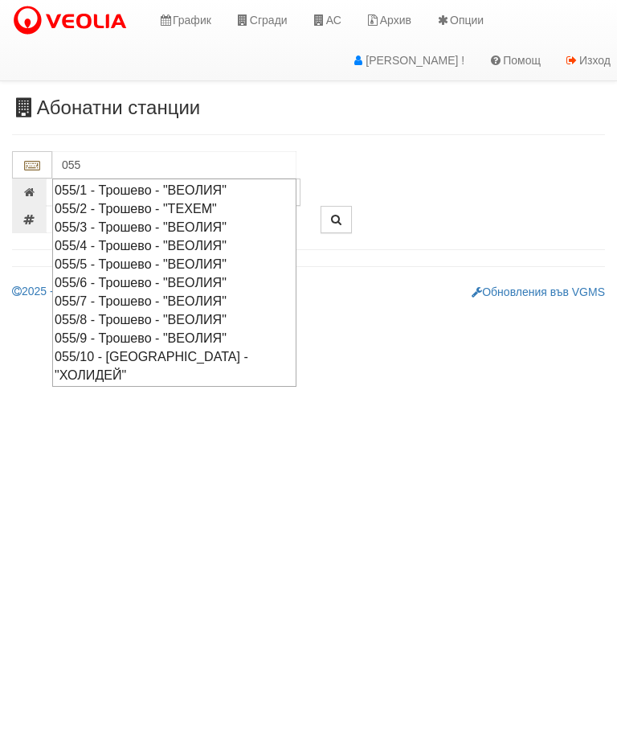
click at [117, 276] on div "055/6 - Трошево - "ВЕОЛИЯ"" at bounding box center [175, 282] width 240 height 18
type input "055/6 - Трошево - "ВЕОЛИЯ""
click at [121, 312] on div "055/8 - Трошево - "ВЕОЛИЯ"" at bounding box center [175, 319] width 240 height 18
type input "055/8 - Трошево - "ВЕОЛИЯ""
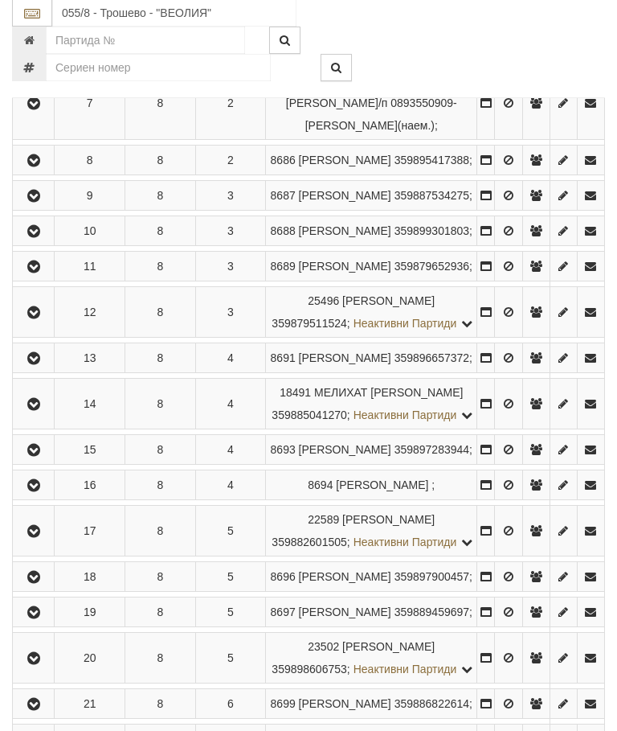
scroll to position [2192, 0]
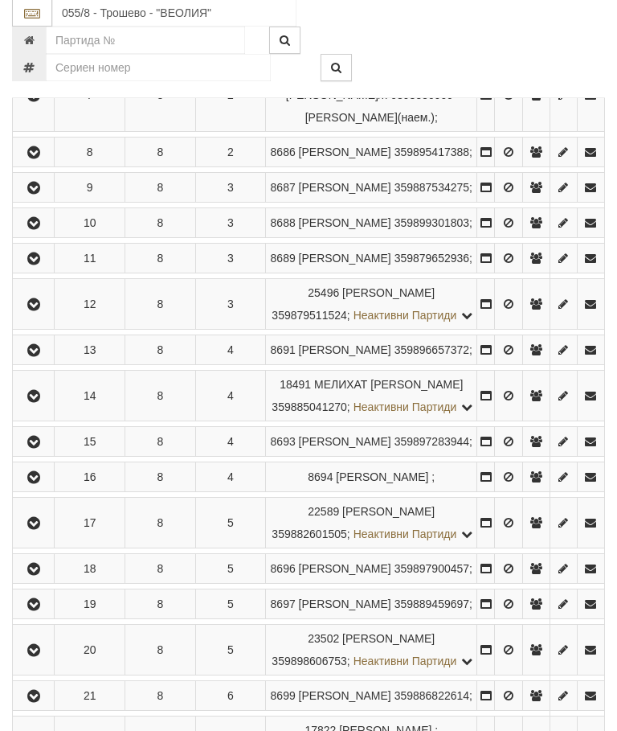
click at [28, 317] on button "button" at bounding box center [33, 305] width 36 height 24
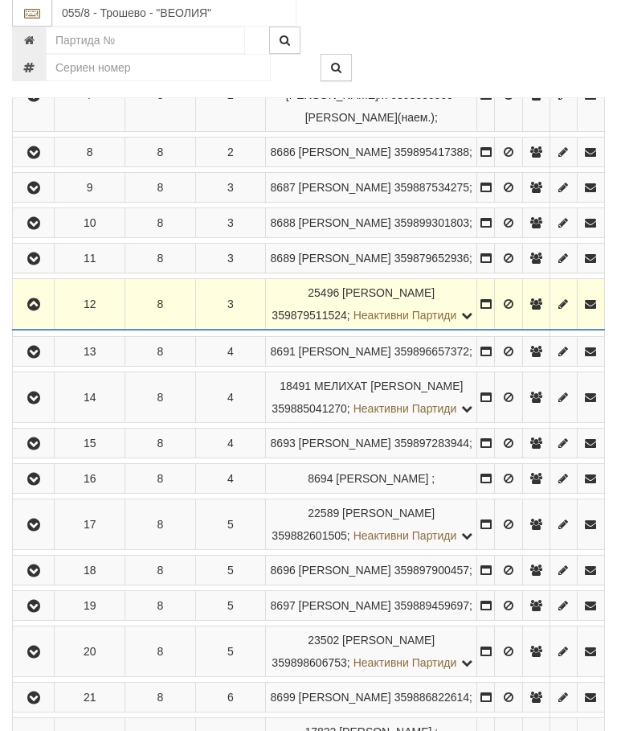
scroll to position [2193, 0]
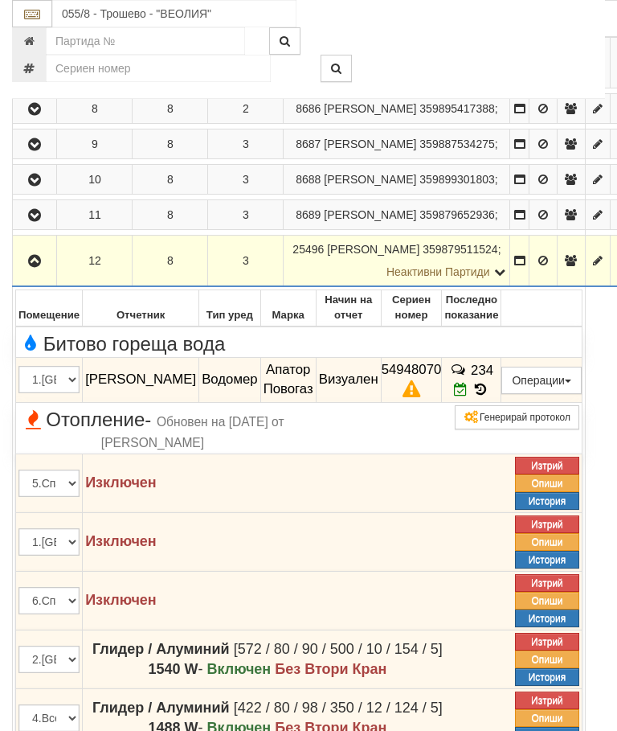
click at [0, 0] on button "Предписание (УПП)" at bounding box center [0, 0] width 0 height 0
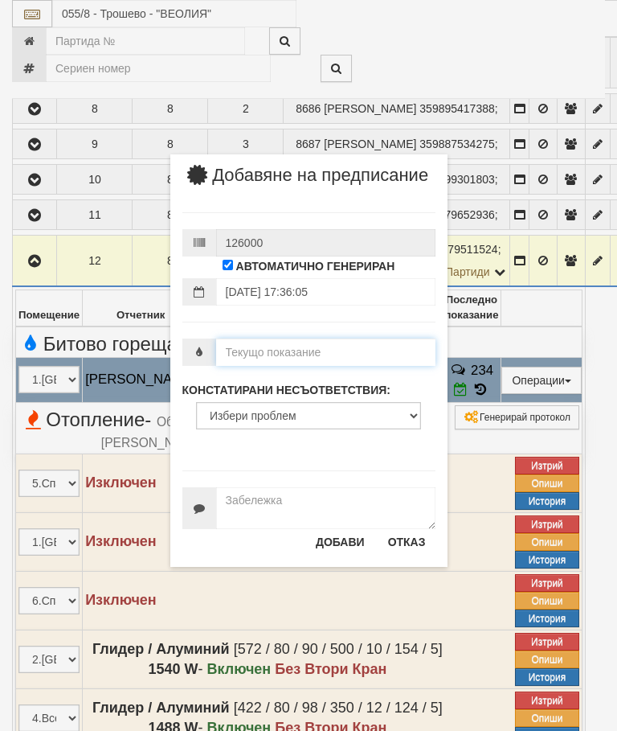
click at [312, 366] on input "number" at bounding box center [325, 351] width 219 height 27
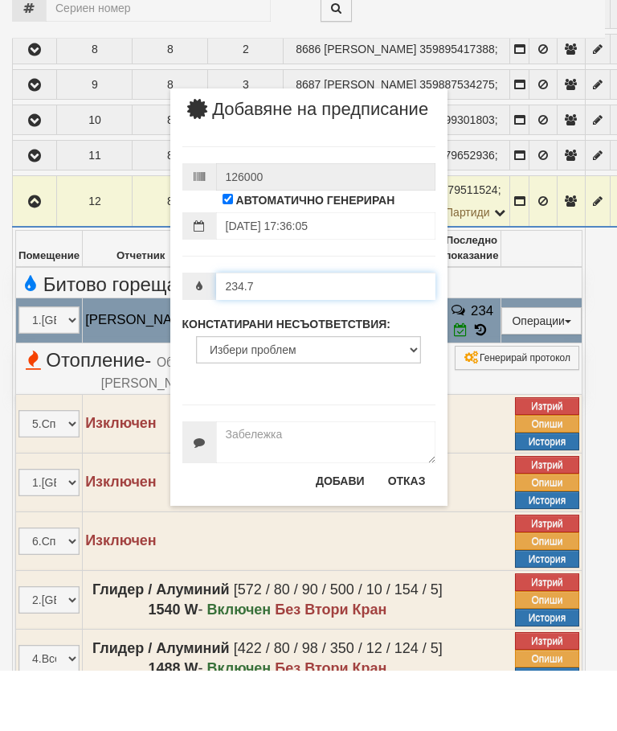
type input "234.7"
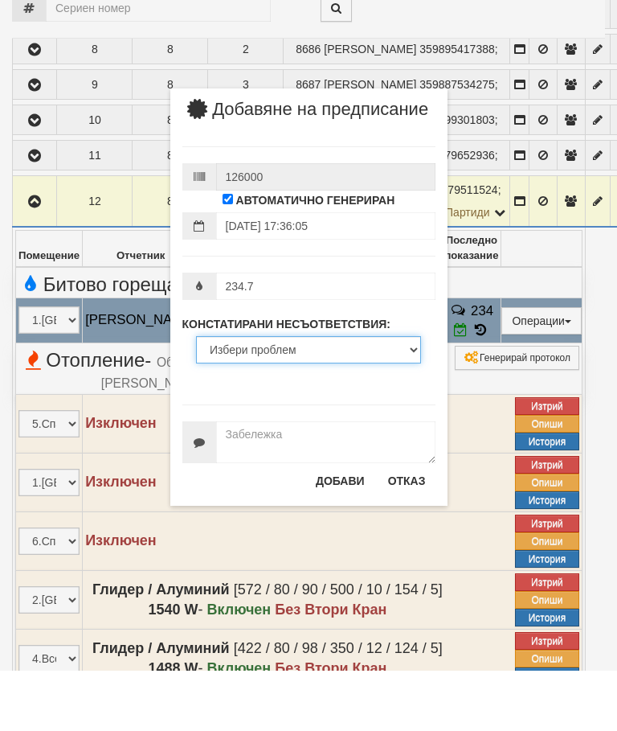
click at [282, 396] on select "Избери проблем Липсва индивидуален водомер; Изтекла валидност на метрологичната…" at bounding box center [308, 409] width 225 height 27
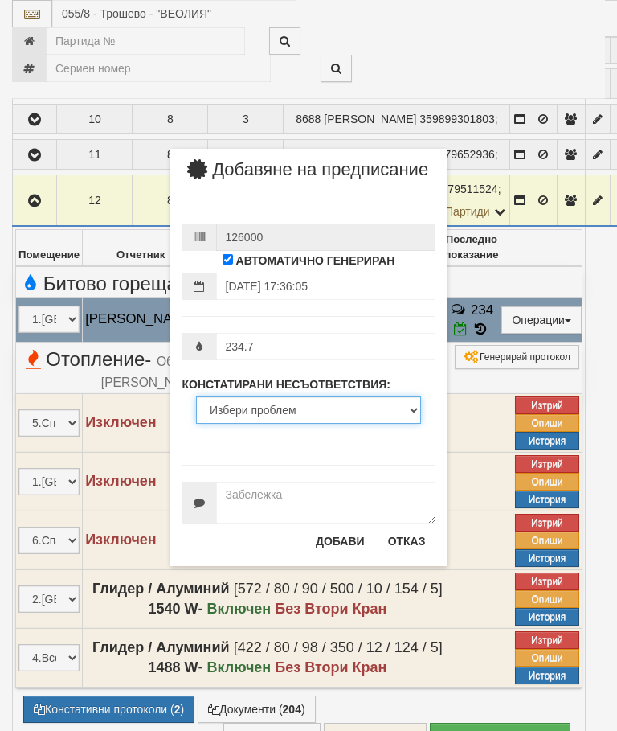
select select "ExpiredMetrologicalYear"
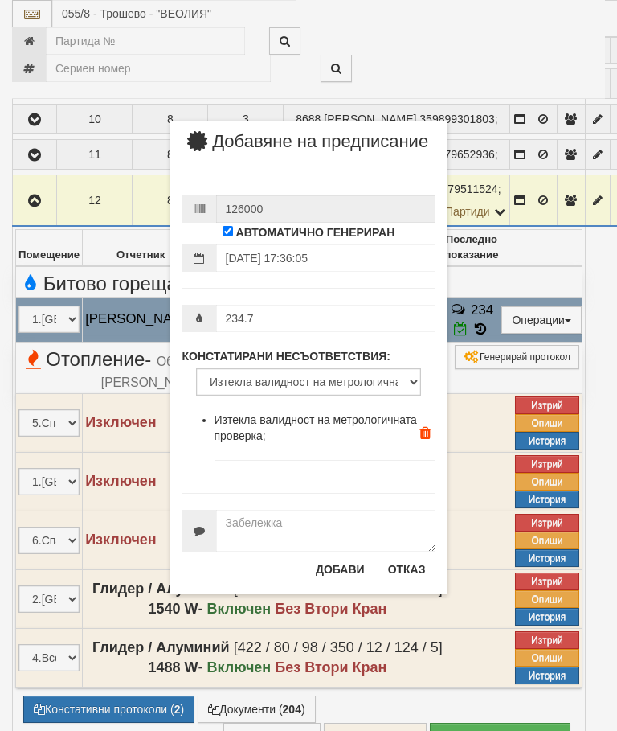
click at [334, 582] on button "Добави" at bounding box center [340, 569] width 68 height 26
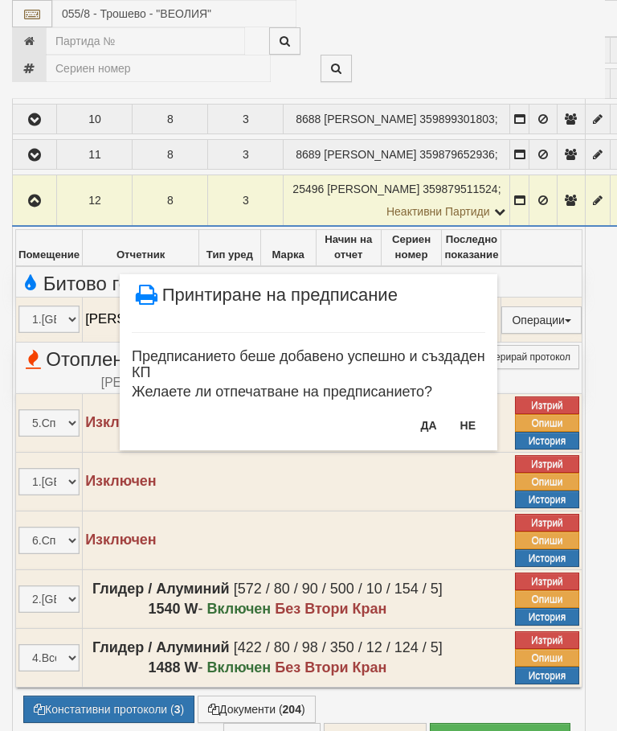
click at [466, 425] on button "Не" at bounding box center [468, 425] width 35 height 26
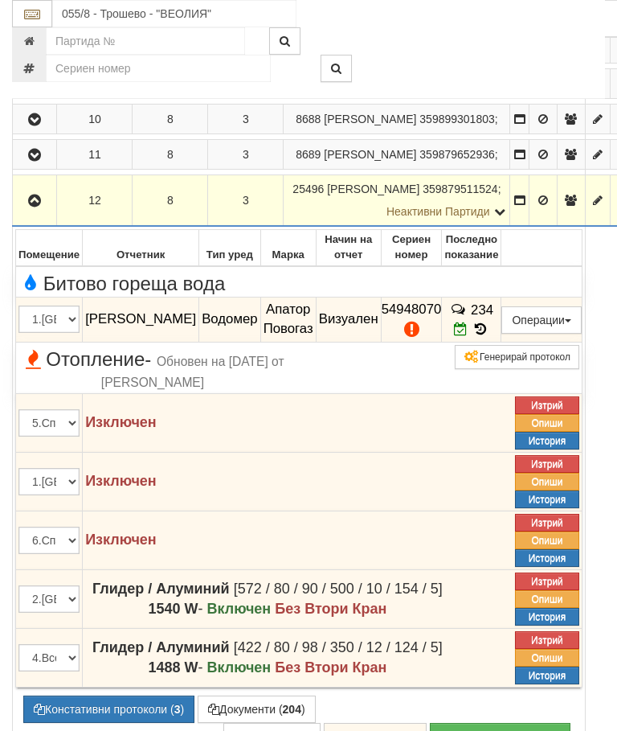
click at [34, 207] on icon "button" at bounding box center [34, 200] width 19 height 11
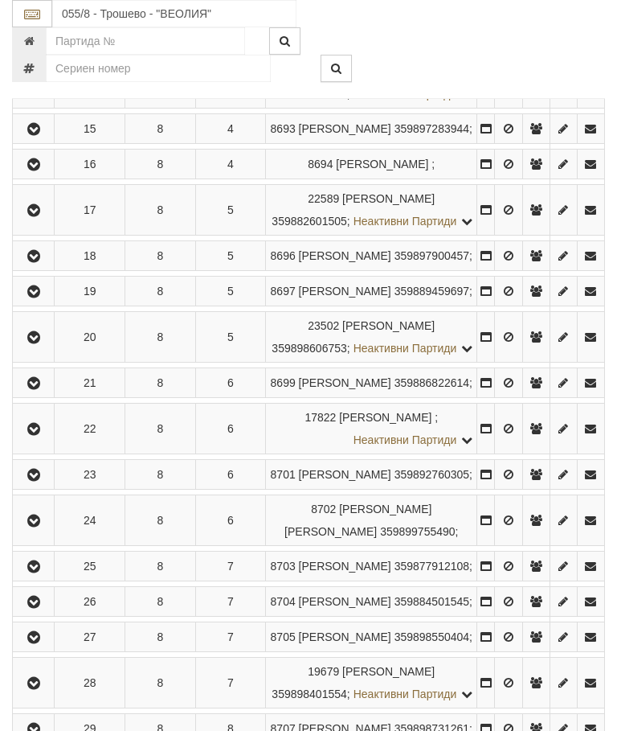
scroll to position [2508, 0]
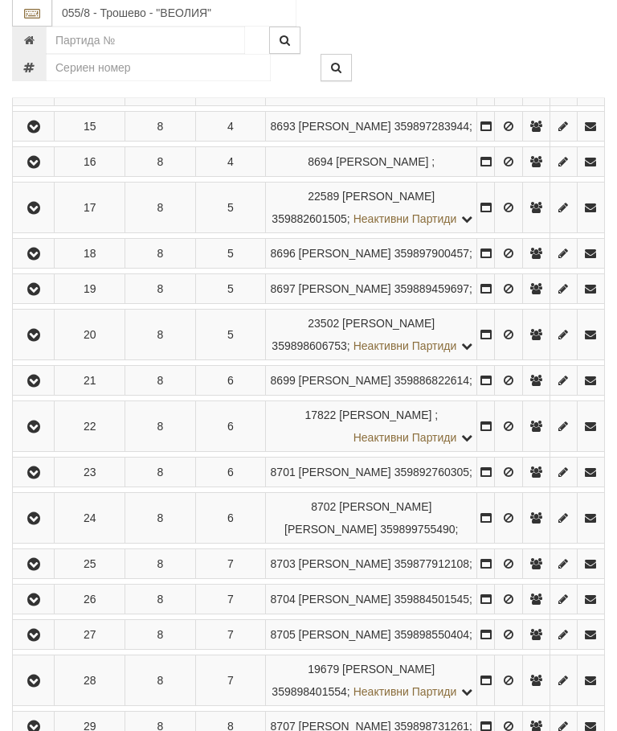
click at [36, 296] on icon "button" at bounding box center [33, 290] width 19 height 11
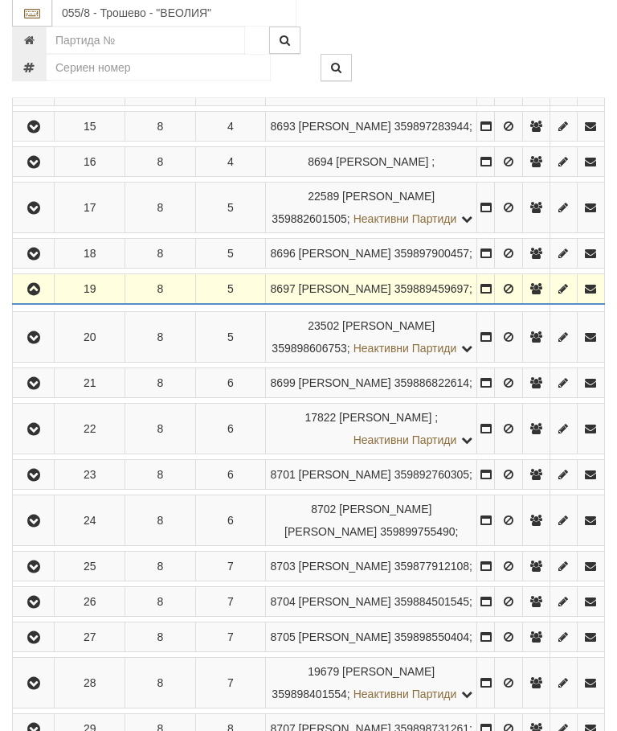
scroll to position [2508, 0]
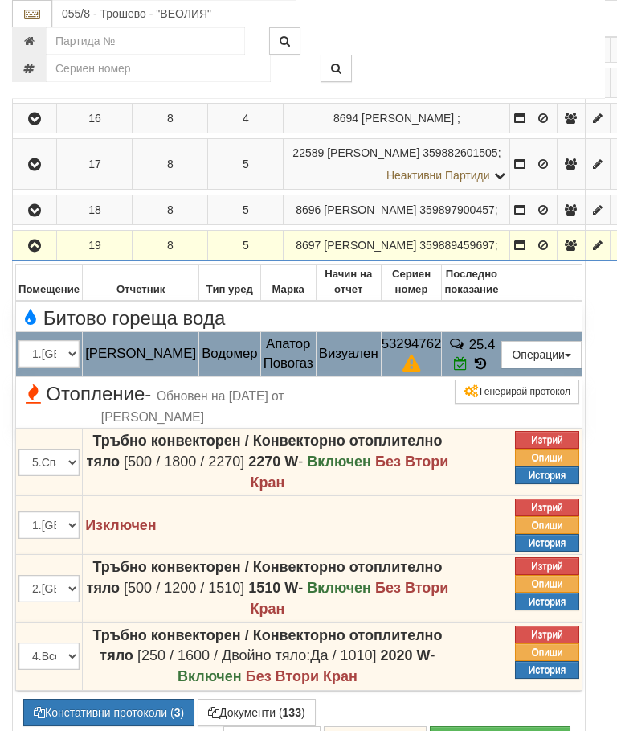
click at [0, 0] on button "Предписание (УПП)" at bounding box center [0, 0] width 0 height 0
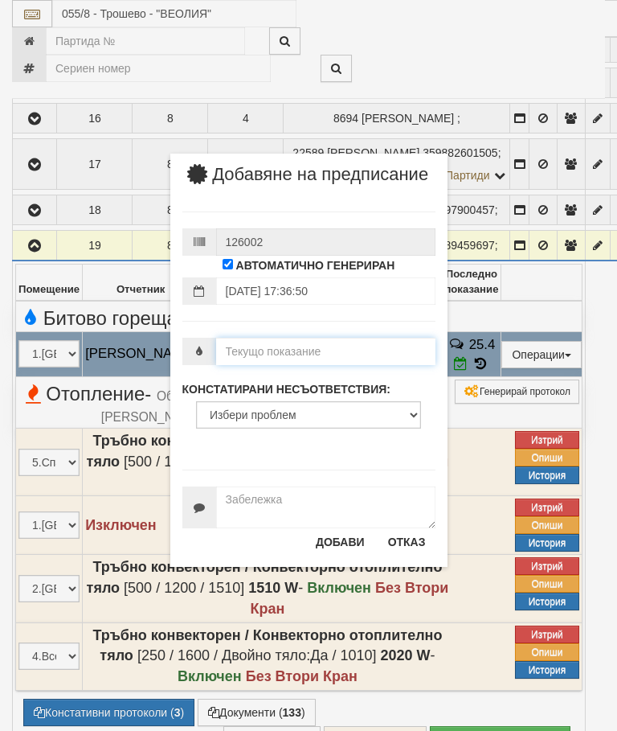
click at [274, 365] on input "number" at bounding box center [325, 351] width 219 height 27
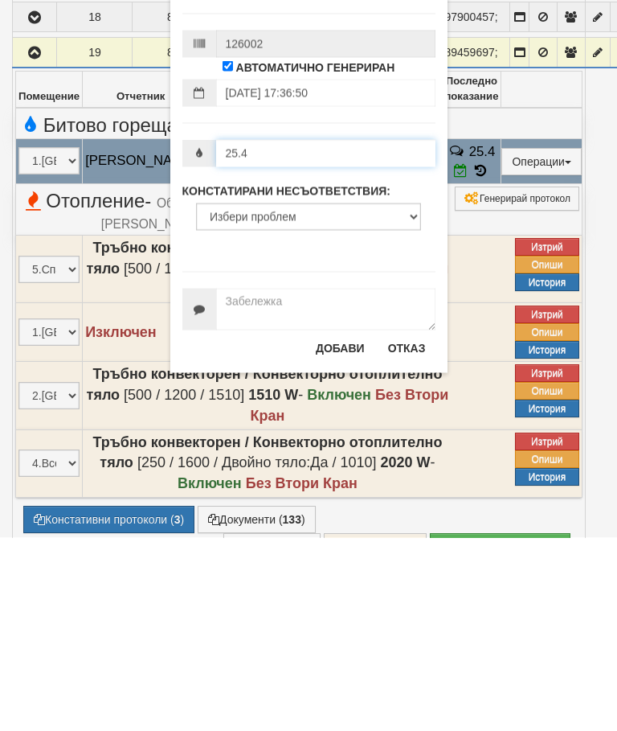
type input "25.4"
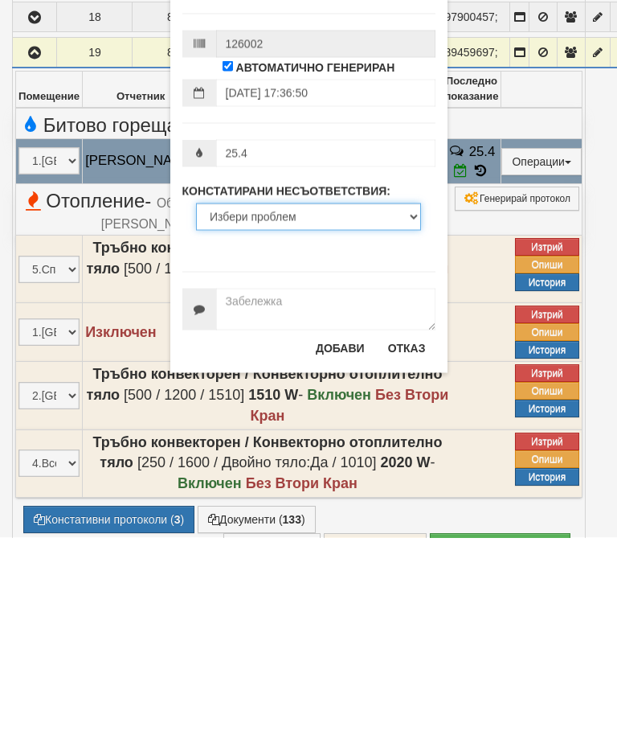
click at [289, 396] on select "Избери проблем Липсва индивидуален водомер; Изтекла валидност на метрологичната…" at bounding box center [308, 409] width 225 height 27
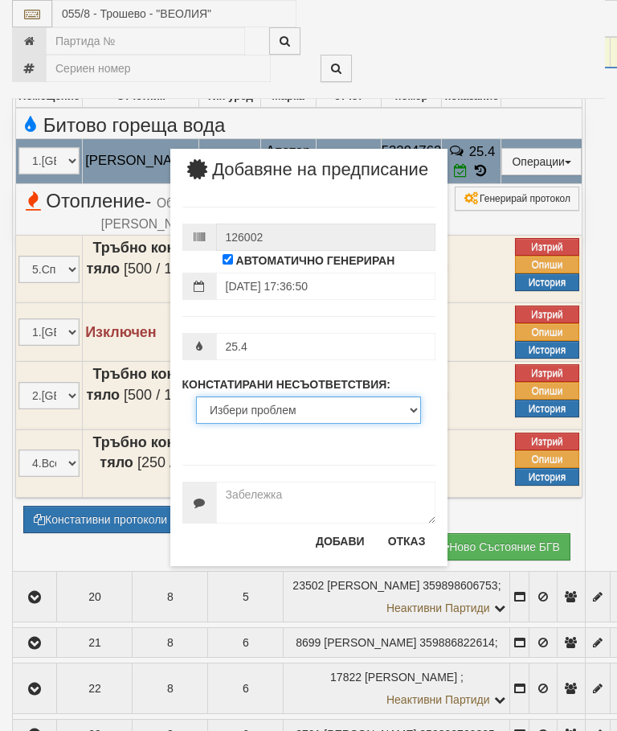
select select "ExpiredMetrologicalYear"
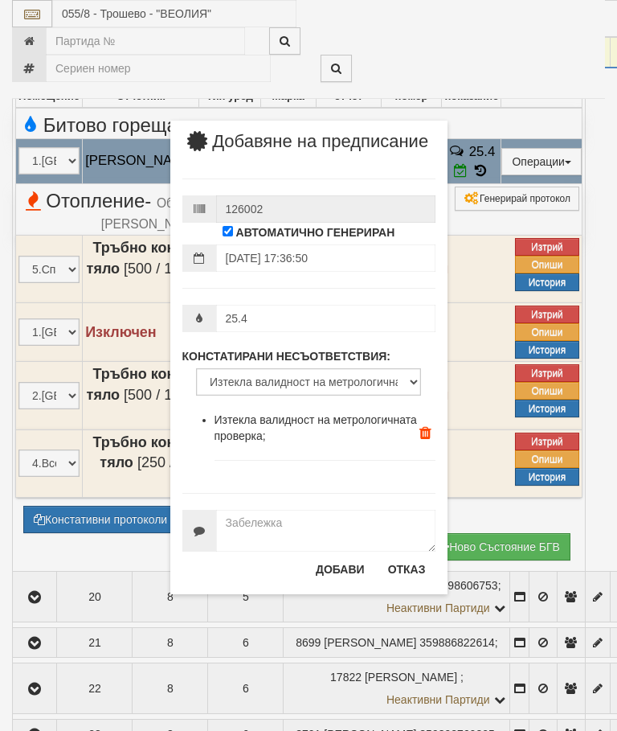
click at [335, 582] on button "Добави" at bounding box center [340, 569] width 68 height 26
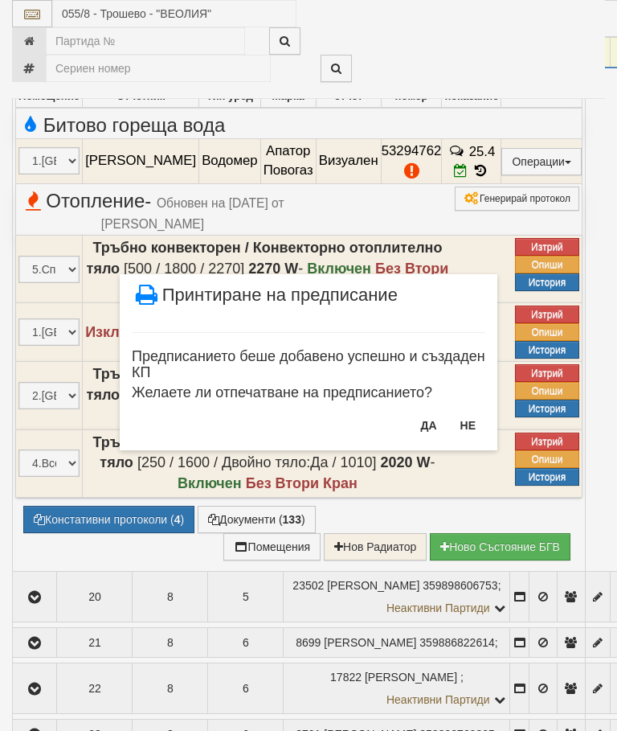
click at [473, 425] on button "Не" at bounding box center [468, 425] width 35 height 26
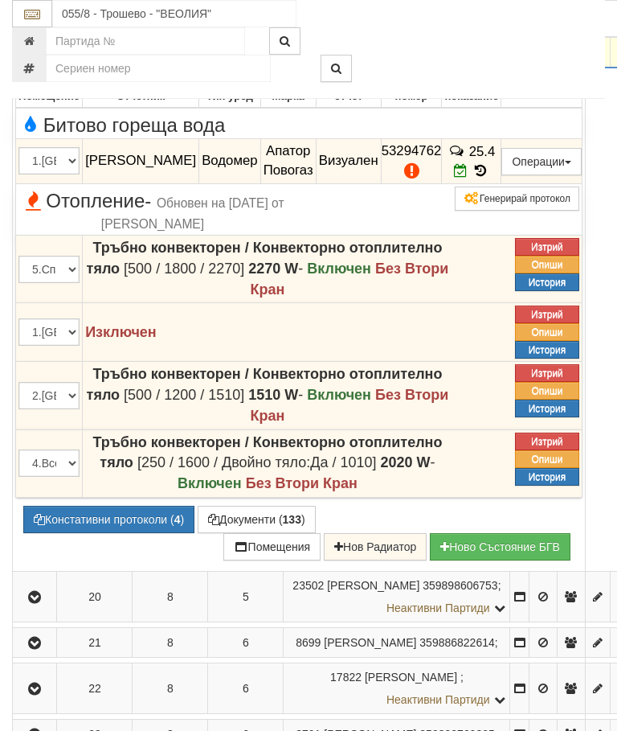
click at [29, 59] on icon "button" at bounding box center [34, 52] width 19 height 11
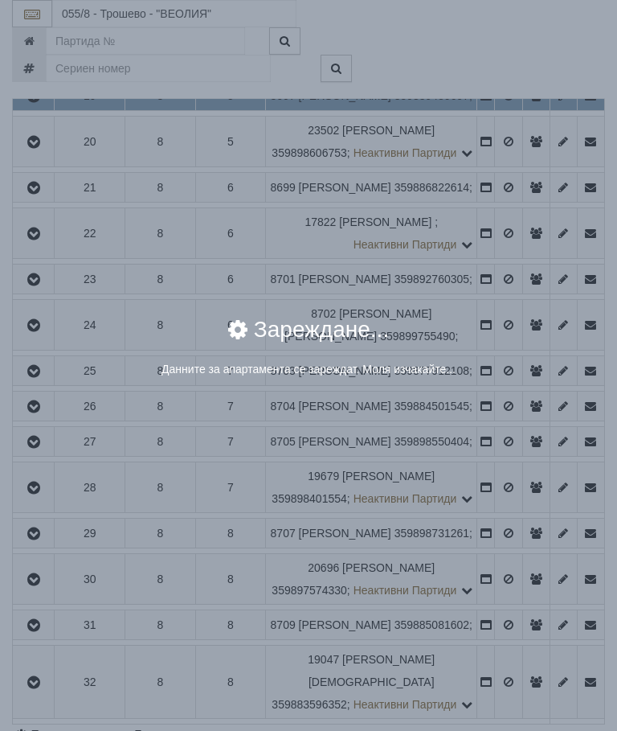
click at [552, 424] on div "× Зареждане... Данните за апартамента се зареждат. Моля изчакайте..." at bounding box center [308, 365] width 617 height 731
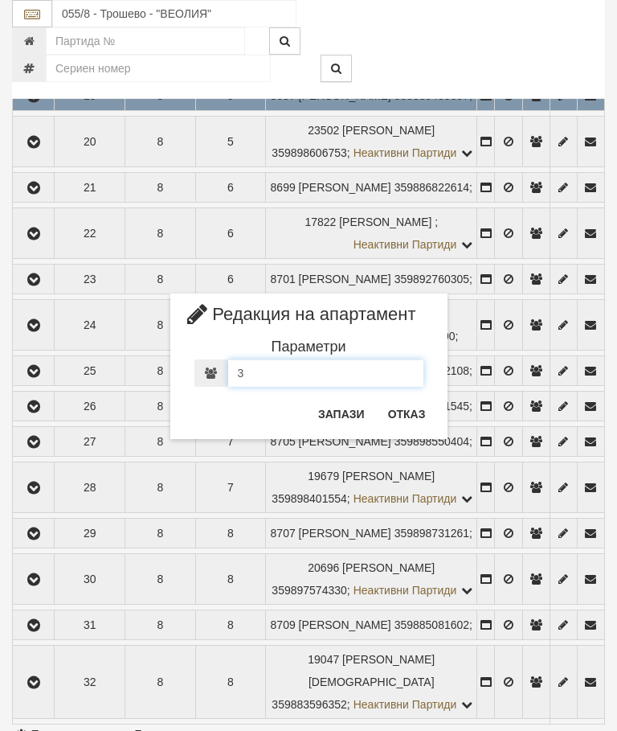
click at [253, 370] on div "3" at bounding box center [309, 372] width 229 height 27
type input "2"
click at [333, 420] on button "Запази" at bounding box center [342, 414] width 66 height 26
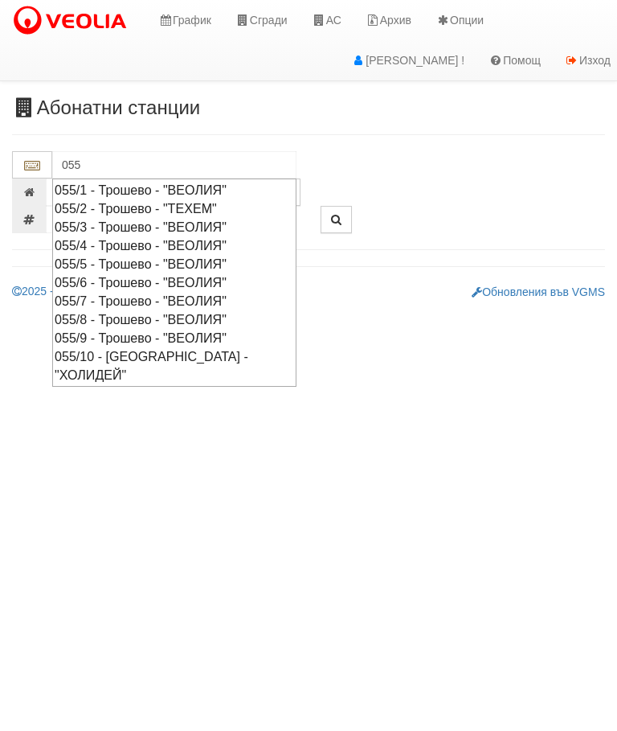
click at [136, 329] on div "055/9 - Трошево - "ВЕОЛИЯ"" at bounding box center [175, 338] width 240 height 18
type input "055/9 - Трошево - "ВЕОЛИЯ""
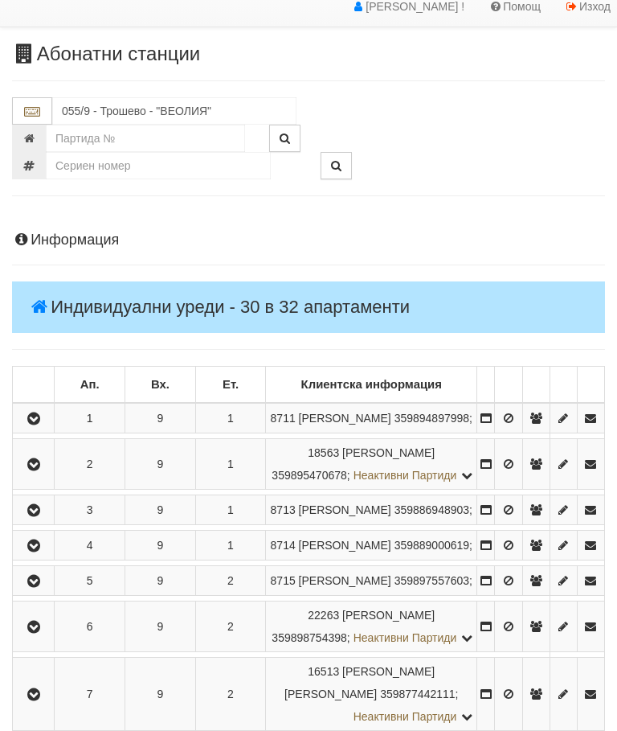
click at [43, 471] on icon "button" at bounding box center [33, 465] width 19 height 11
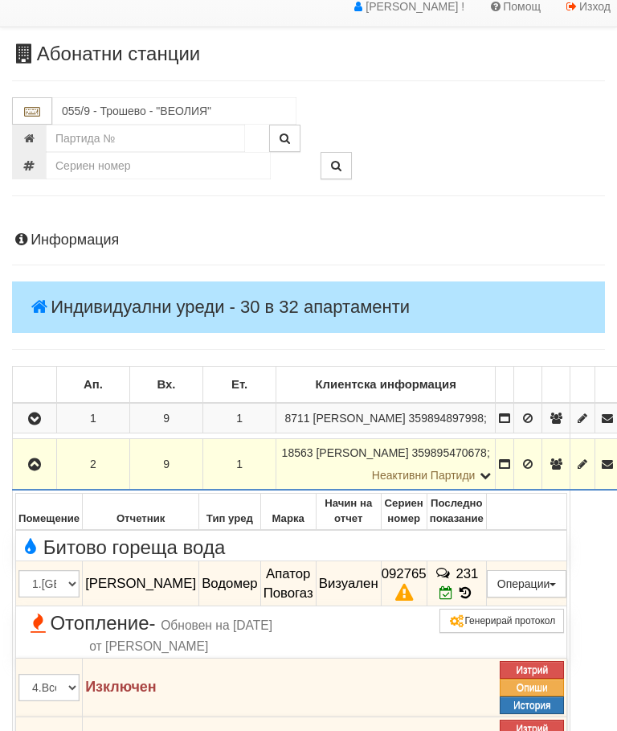
click at [0, 0] on button "Предписание (УПП)" at bounding box center [0, 0] width 0 height 0
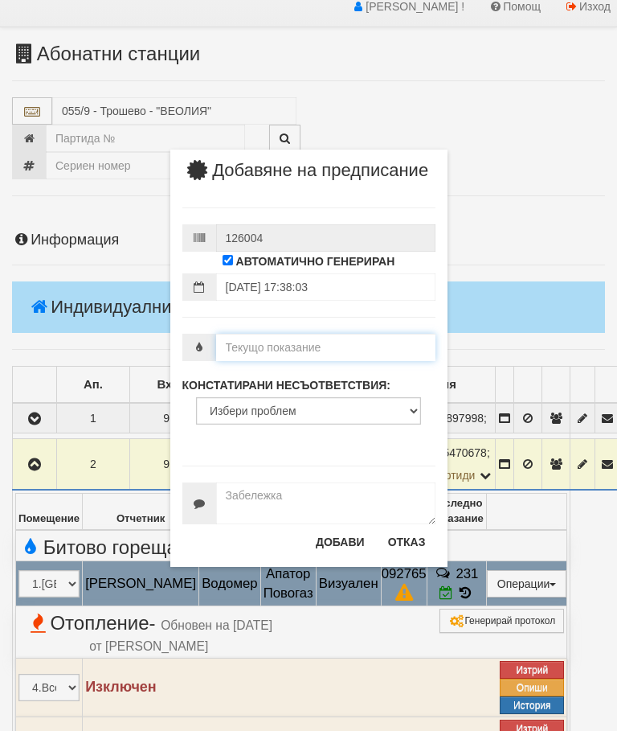
click at [303, 361] on input "number" at bounding box center [325, 347] width 219 height 27
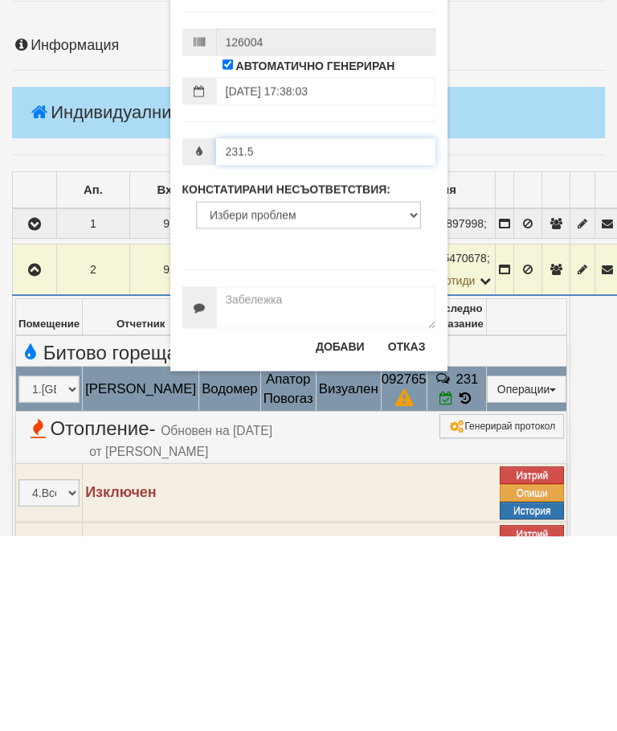
type input "231.5"
click at [270, 396] on select "Избери проблем Липсва индивидуален водомер; Изтекла валидност на метрологичната…" at bounding box center [308, 409] width 225 height 27
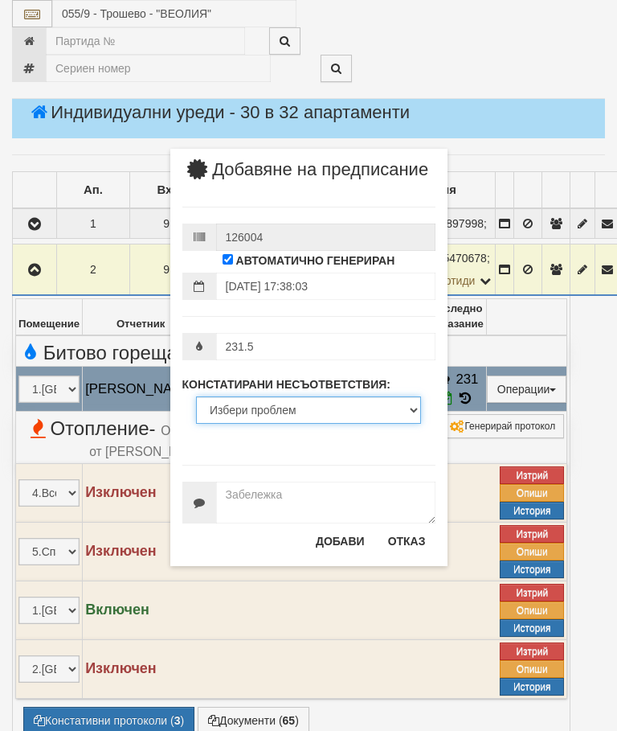
select select "ExpiredMetrologicalYear"
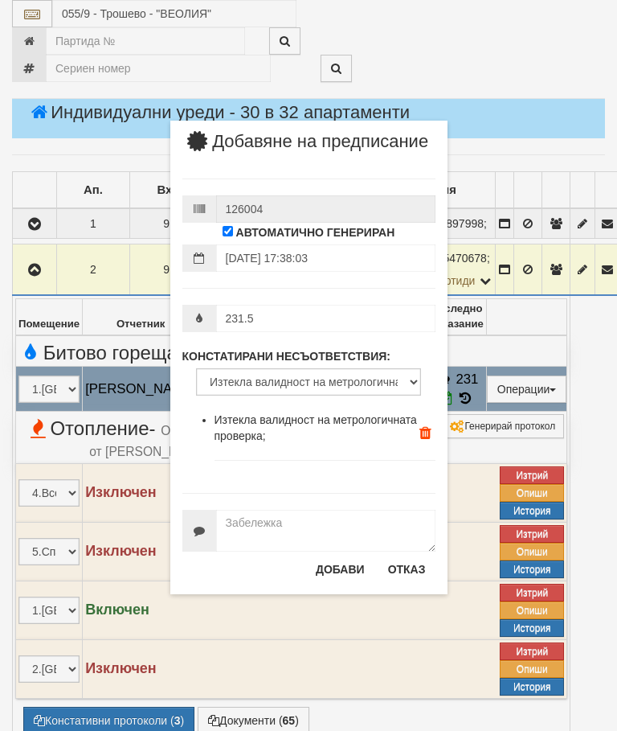
click at [339, 582] on button "Добави" at bounding box center [340, 569] width 68 height 26
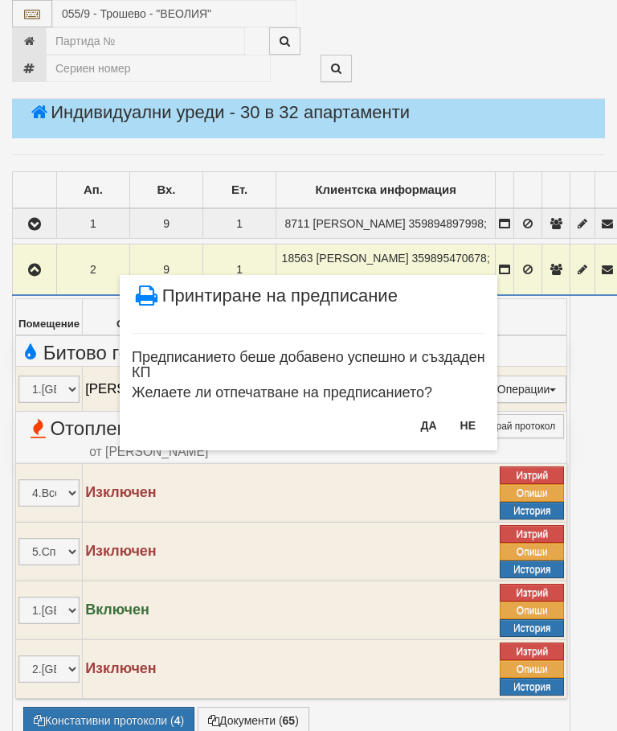
click at [470, 421] on button "Не" at bounding box center [468, 425] width 35 height 26
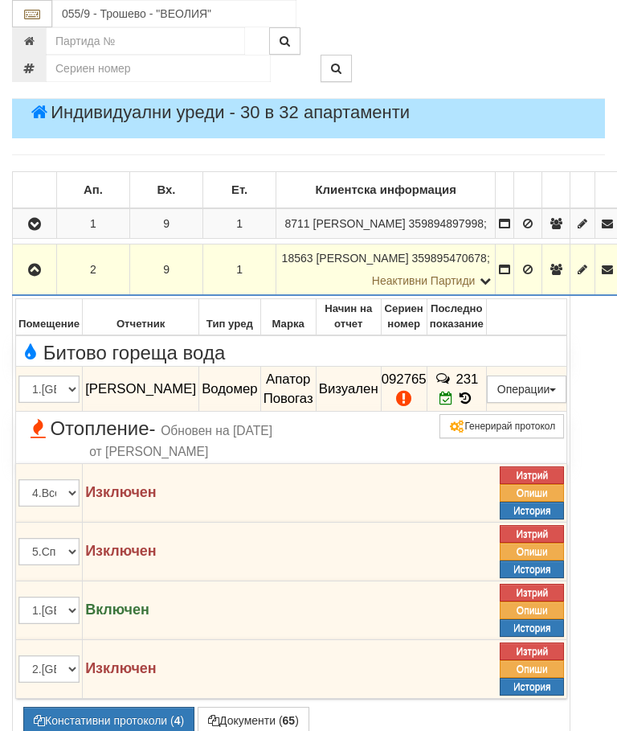
click at [31, 276] on icon "button" at bounding box center [34, 270] width 19 height 11
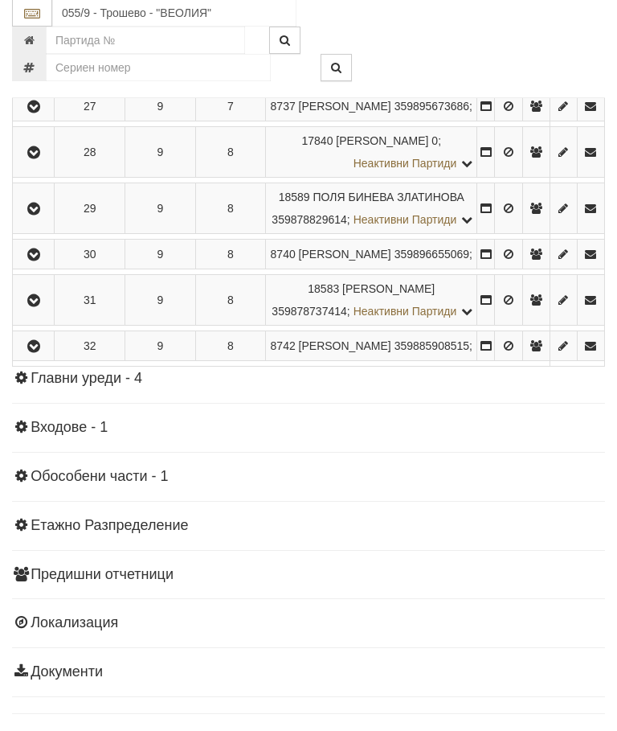
scroll to position [1639, 0]
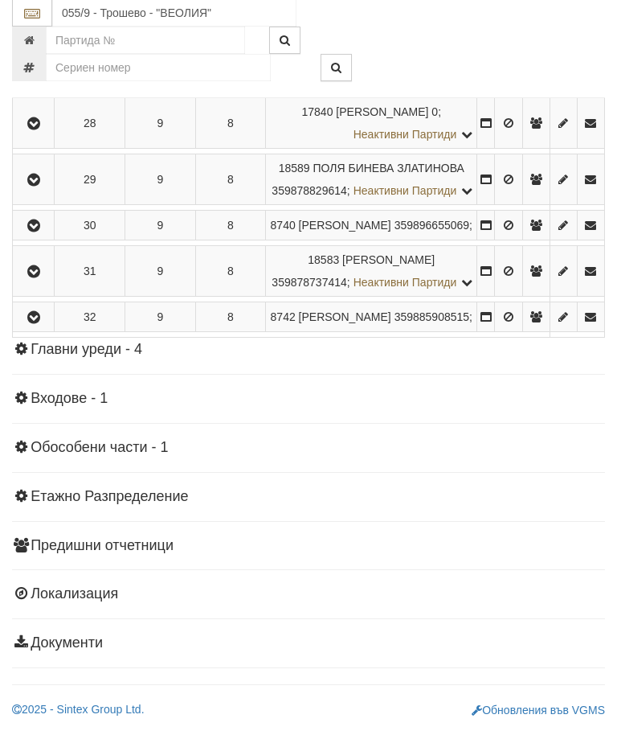
click at [35, 130] on icon "button" at bounding box center [33, 124] width 19 height 11
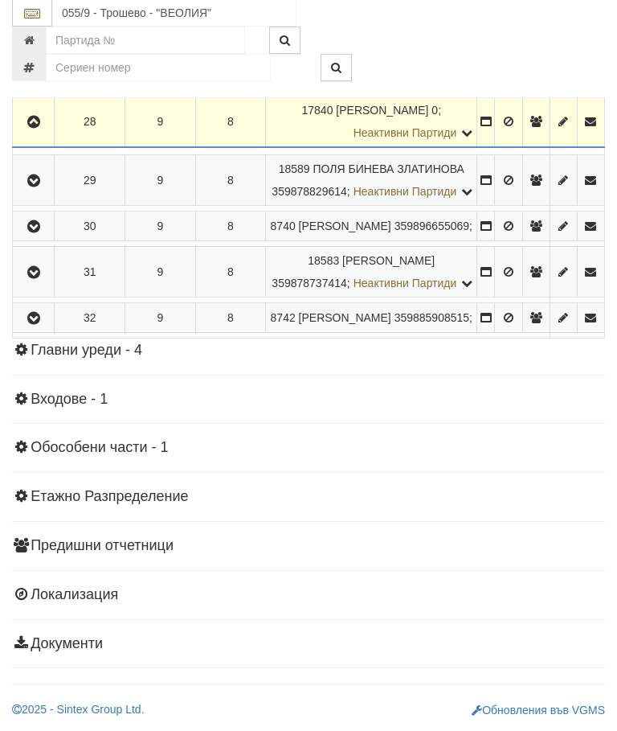
scroll to position [1640, 0]
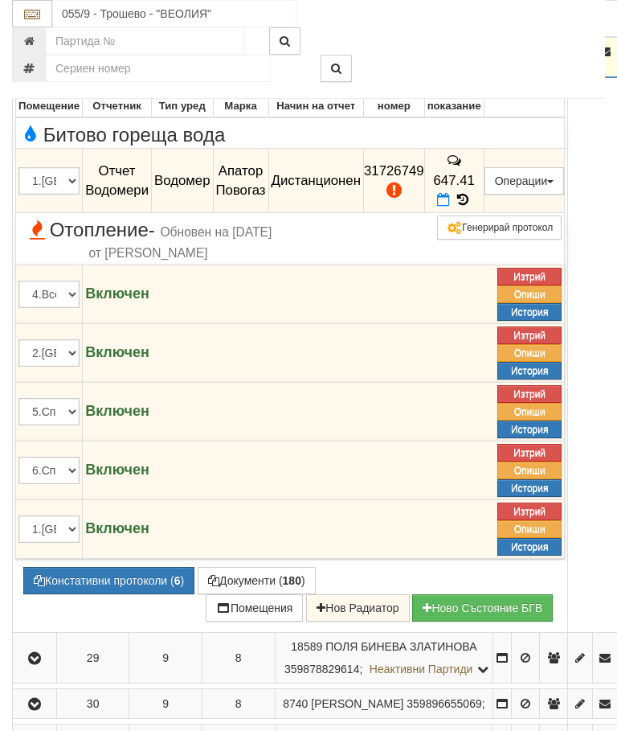
click at [0, 0] on button "Редакция / Протокол" at bounding box center [0, 0] width 0 height 0
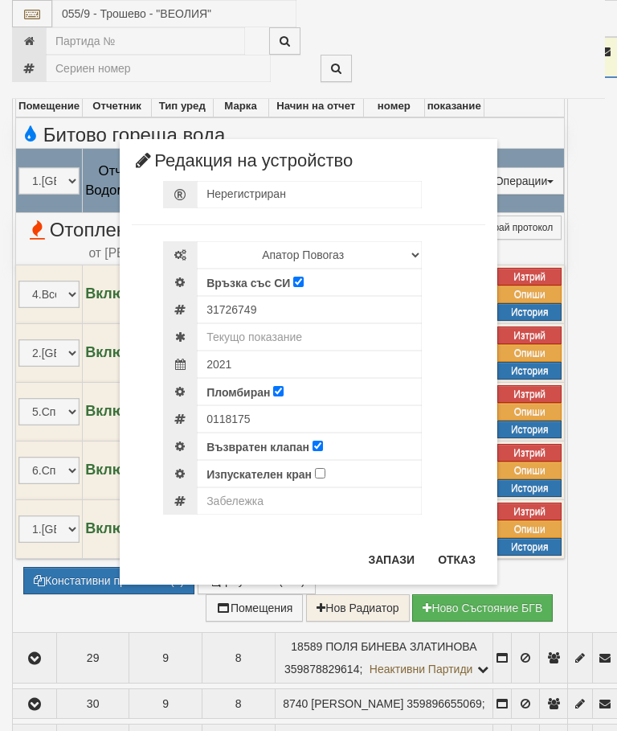
click at [450, 558] on button "Отказ" at bounding box center [457, 560] width 57 height 26
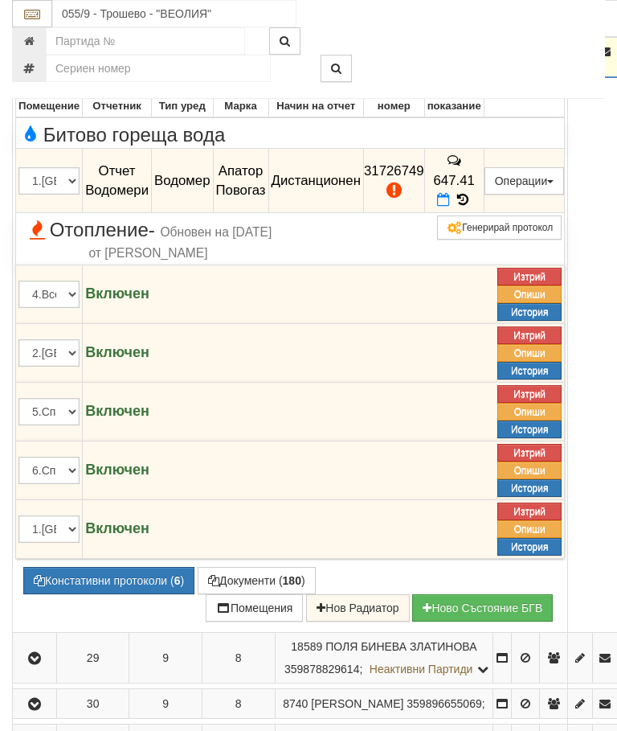
click at [0, 0] on button "Редакция / Протокол" at bounding box center [0, 0] width 0 height 0
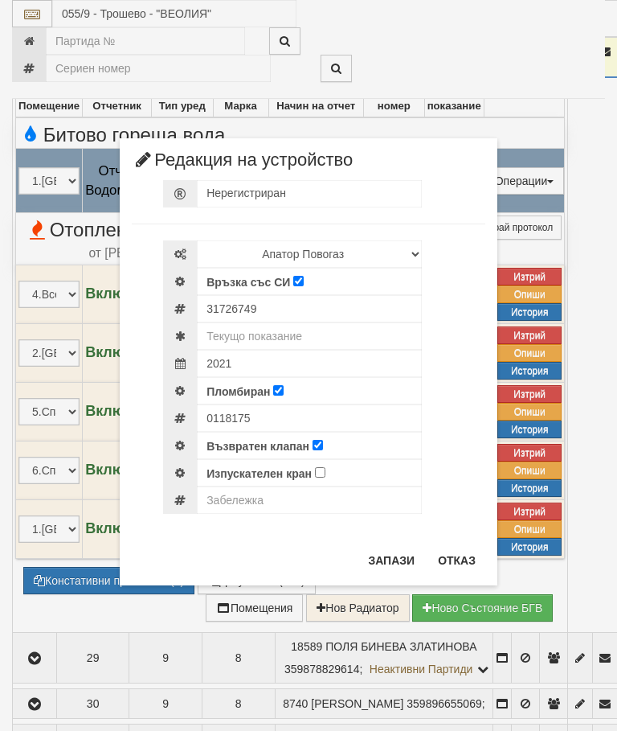
click at [453, 564] on button "Отказ" at bounding box center [457, 561] width 57 height 26
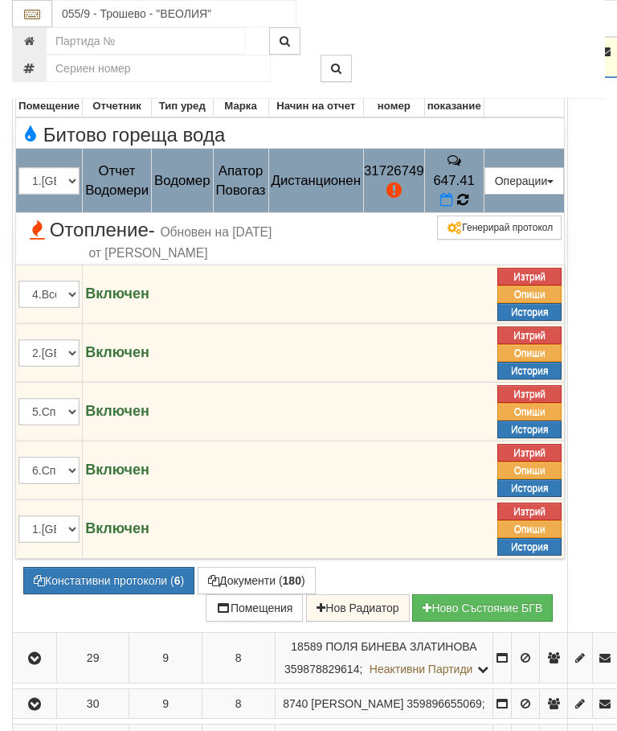
click at [470, 207] on icon at bounding box center [463, 199] width 13 height 14
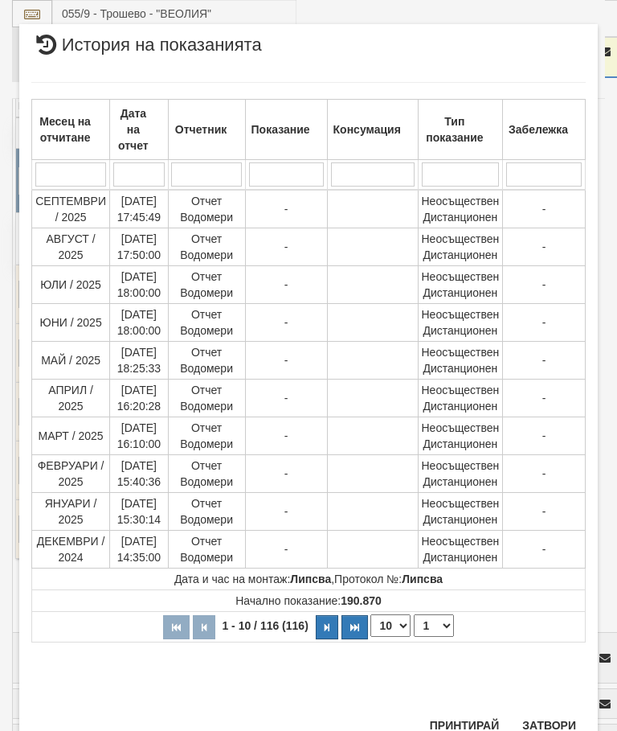
scroll to position [1390, 0]
click at [545, 720] on button "Затвори" at bounding box center [549, 726] width 73 height 26
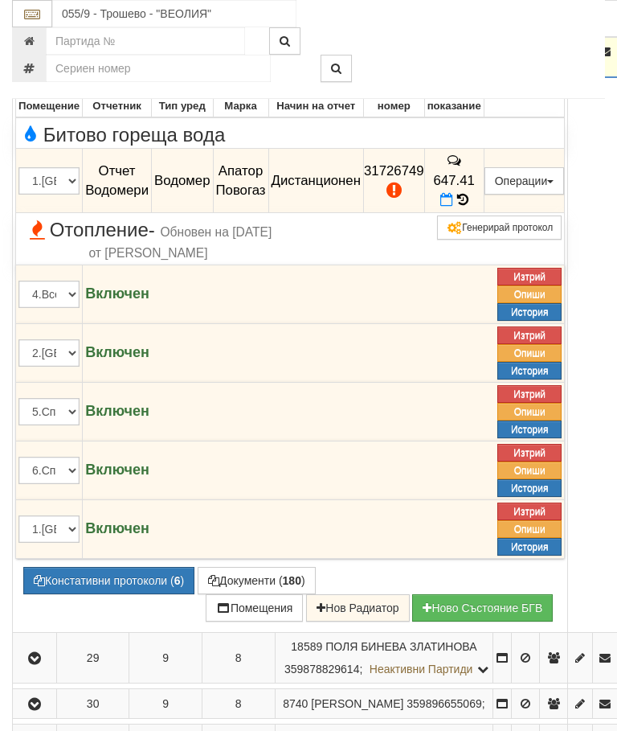
click at [0, 0] on button "Редакция / Протокол" at bounding box center [0, 0] width 0 height 0
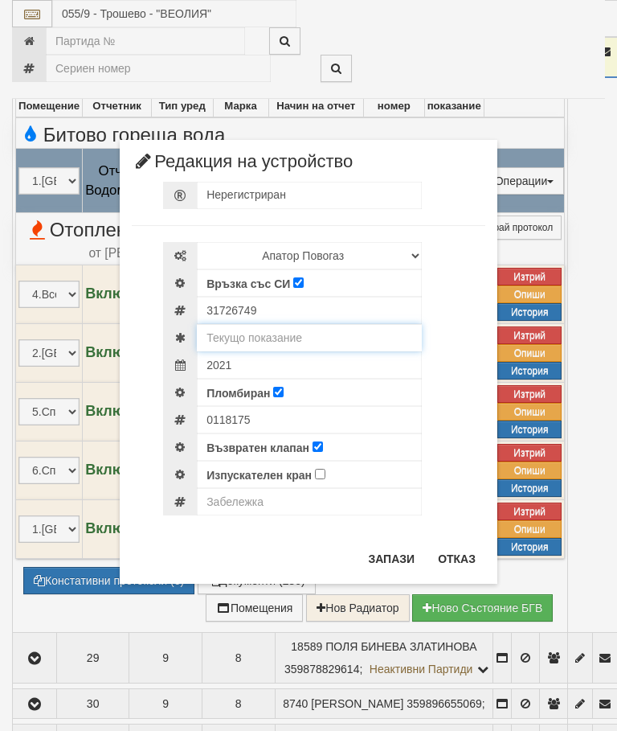
click at [297, 333] on input "text" at bounding box center [309, 337] width 225 height 27
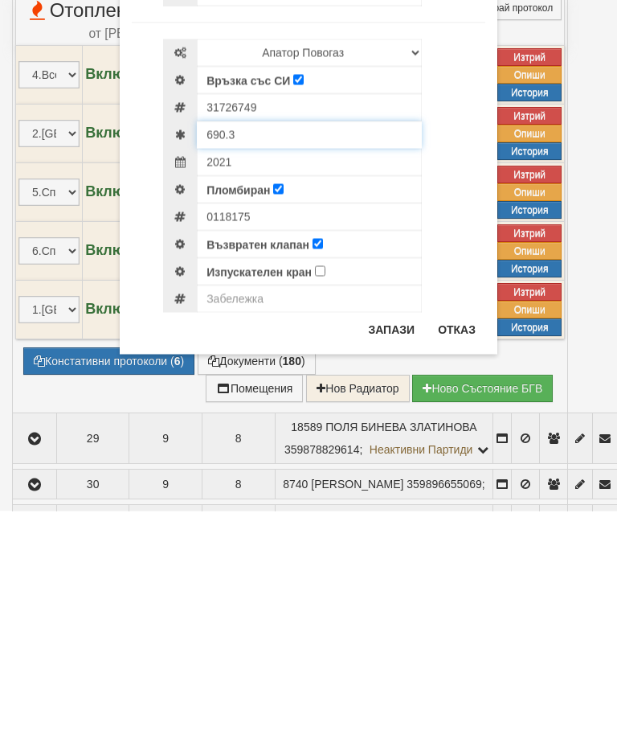
type input "690.3"
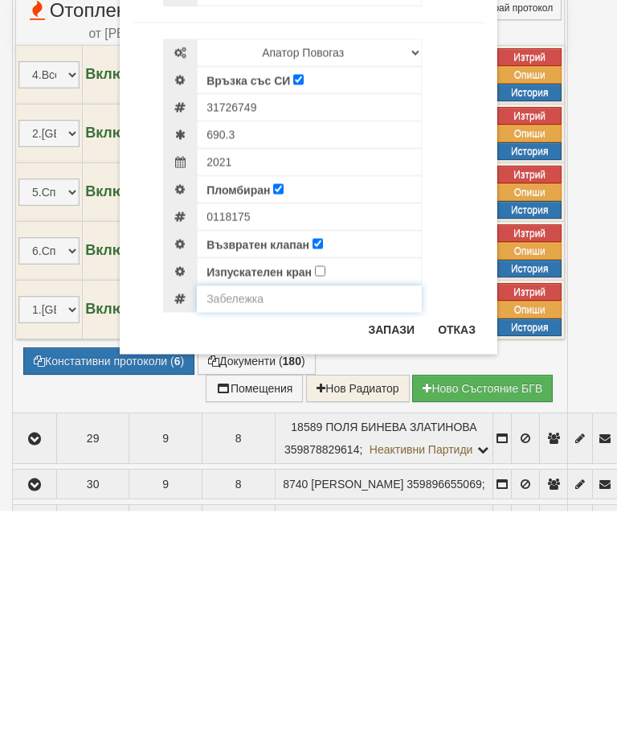
click at [256, 505] on input "text" at bounding box center [309, 518] width 225 height 27
type input "И"
type input "За заявка .Изтекла мет. Проверка и повреден модул"
click at [389, 536] on button "Запази" at bounding box center [392, 549] width 66 height 26
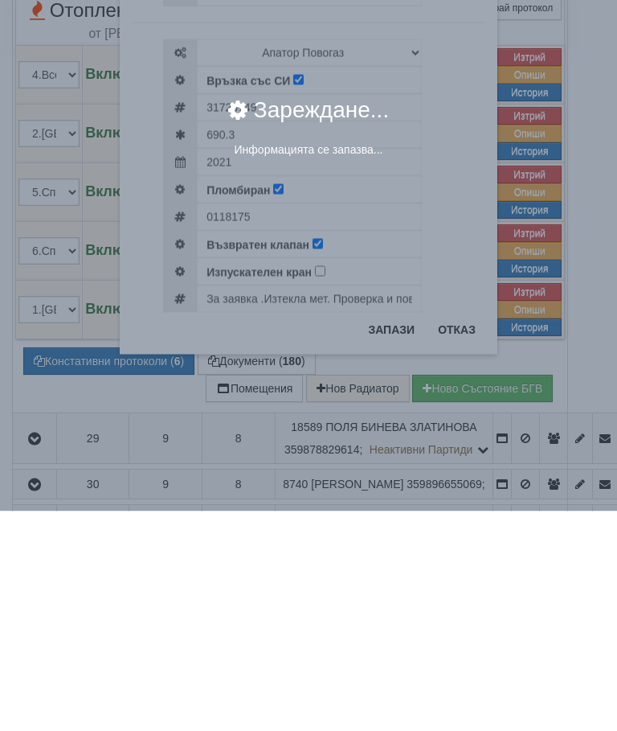
scroll to position [1860, 0]
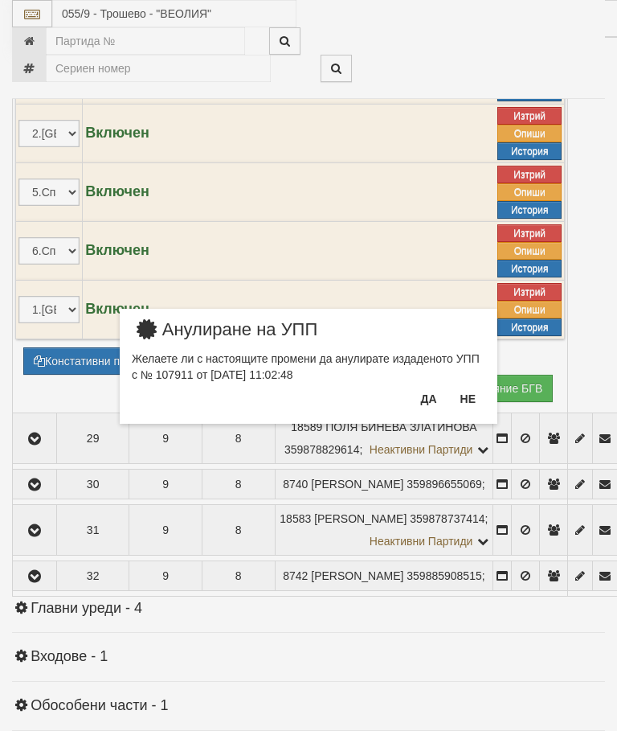
click at [473, 398] on button "Не" at bounding box center [468, 399] width 35 height 26
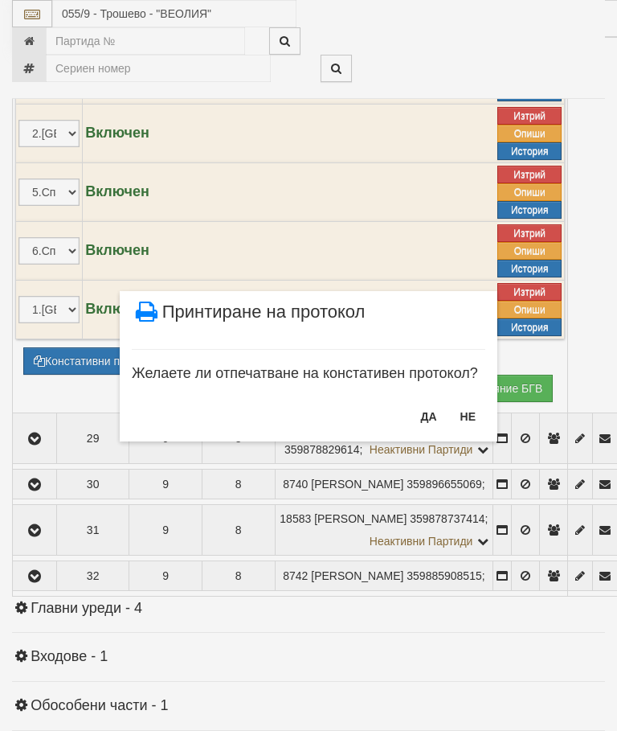
click at [468, 424] on button "НЕ" at bounding box center [468, 417] width 35 height 26
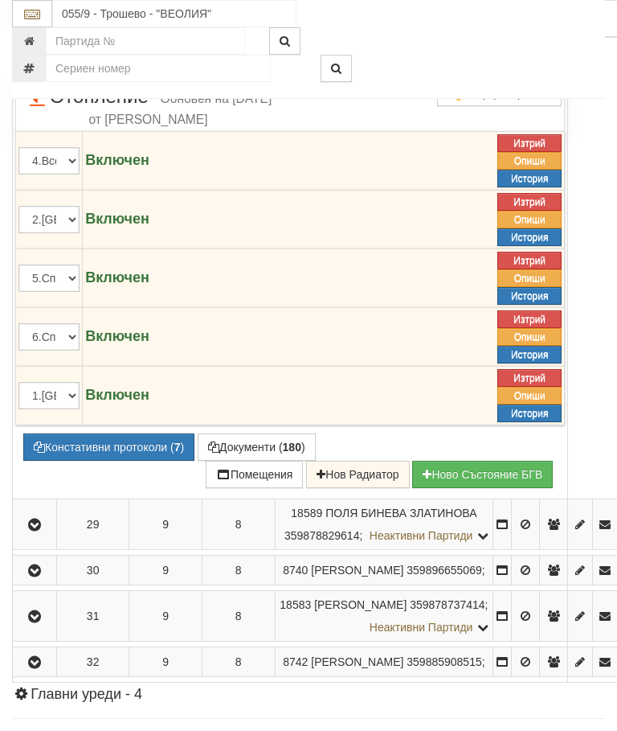
scroll to position [1767, 0]
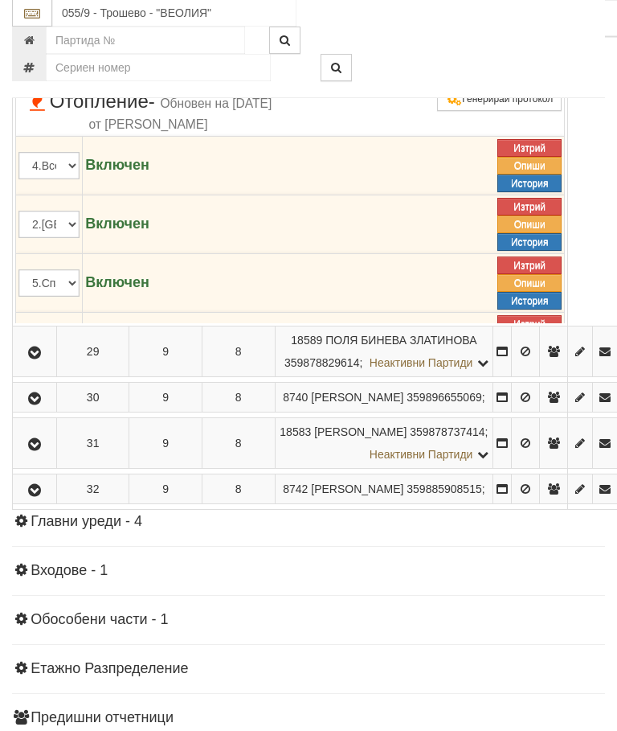
scroll to position [1768, 0]
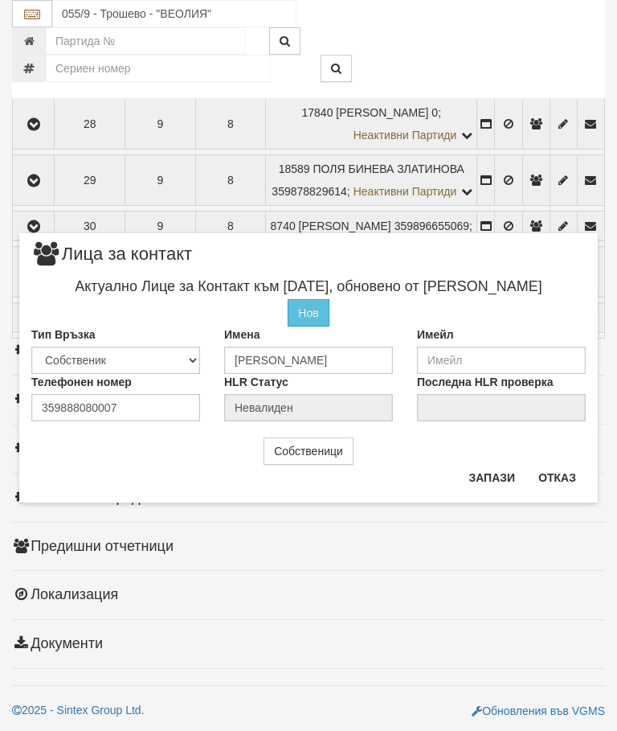
click at [569, 479] on button "Отказ" at bounding box center [557, 478] width 57 height 26
